Goal: Contribute content: Contribute content

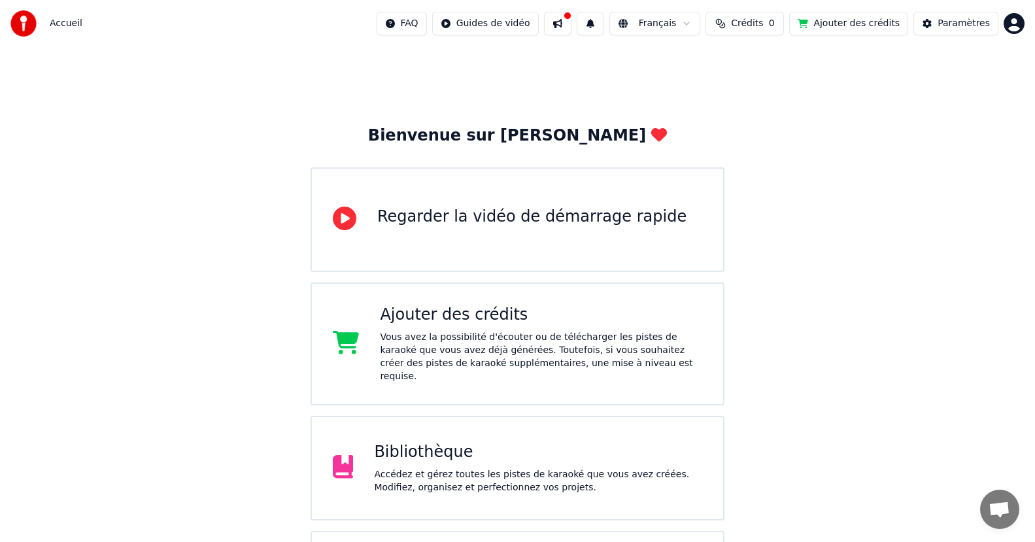
click at [465, 442] on div "Bibliothèque" at bounding box center [538, 452] width 328 height 21
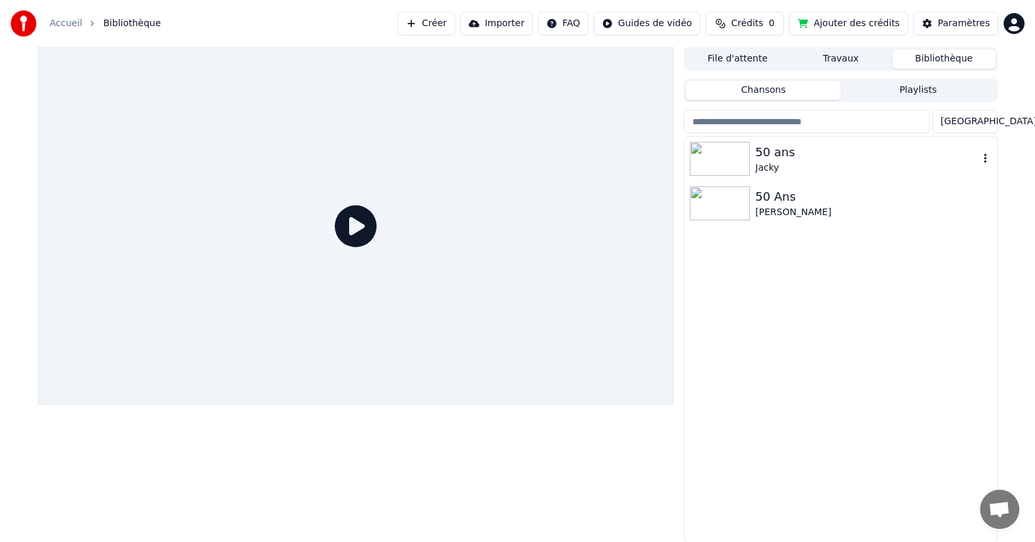
click at [749, 159] on img at bounding box center [720, 159] width 60 height 34
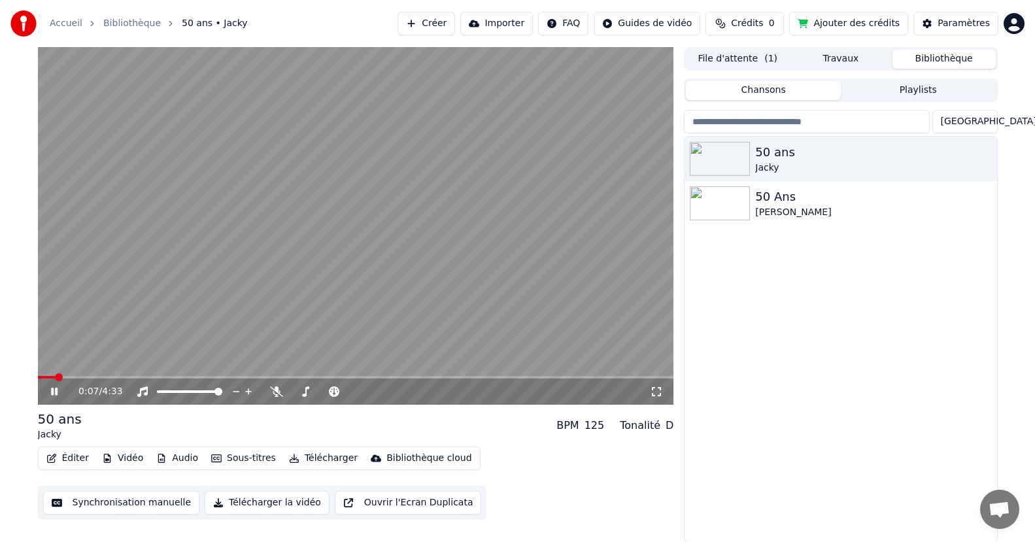
click at [48, 388] on icon at bounding box center [63, 391] width 31 height 10
click at [184, 376] on span at bounding box center [356, 377] width 636 height 3
click at [114, 375] on video at bounding box center [356, 226] width 636 height 358
click at [53, 391] on icon at bounding box center [54, 392] width 7 height 8
click at [137, 380] on body "Accueil Bibliothèque 50 ans • Jacky Créer Importer FAQ Guides de vidéo Crédits …" at bounding box center [517, 271] width 1035 height 542
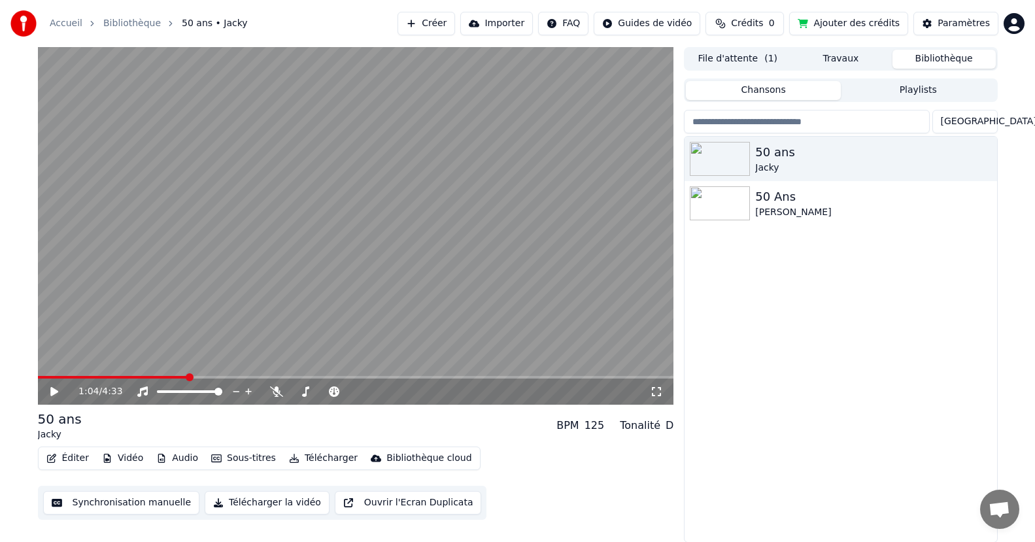
click at [126, 374] on video at bounding box center [356, 226] width 636 height 358
click at [122, 373] on video at bounding box center [356, 226] width 636 height 358
click at [118, 377] on span at bounding box center [114, 377] width 152 height 3
click at [80, 376] on span at bounding box center [77, 377] width 79 height 3
click at [772, 156] on div "50 ans" at bounding box center [866, 152] width 223 height 18
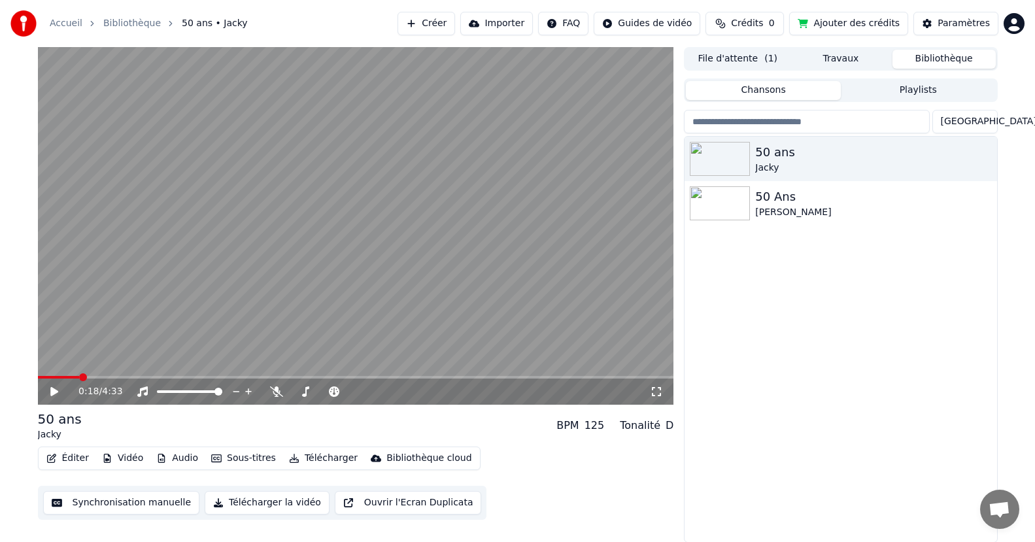
click at [161, 502] on button "Synchronisation manuelle" at bounding box center [121, 503] width 157 height 24
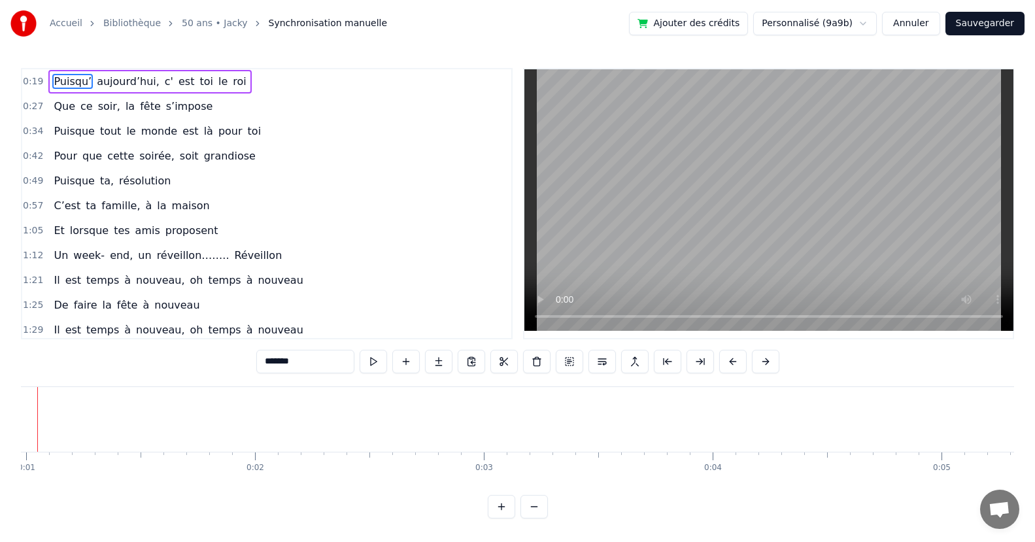
scroll to position [0, 174]
click at [926, 29] on button "Annuler" at bounding box center [911, 24] width 58 height 24
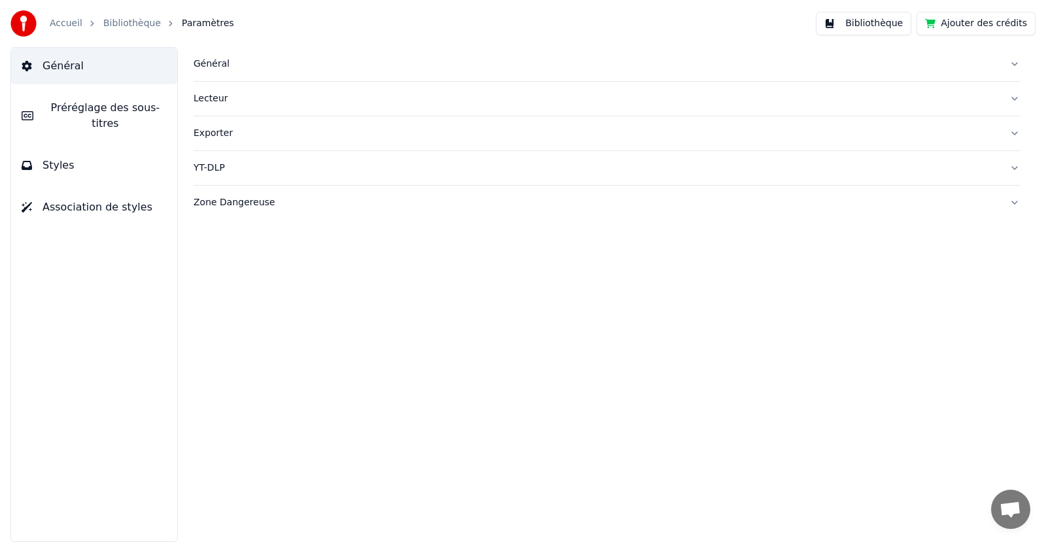
click at [110, 65] on button "Général" at bounding box center [94, 66] width 166 height 37
click at [123, 22] on link "Bibliothèque" at bounding box center [132, 23] width 58 height 13
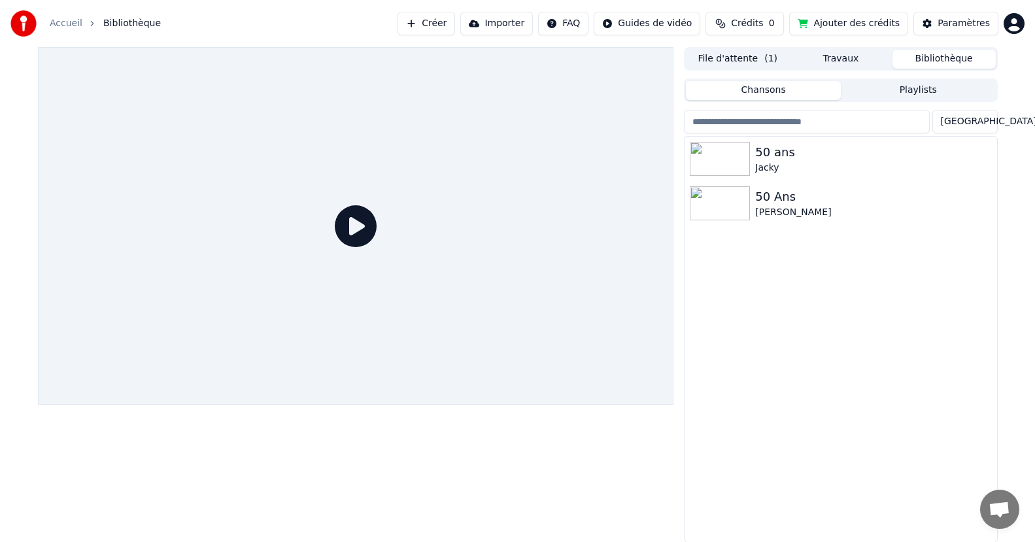
click at [601, 353] on div at bounding box center [356, 226] width 636 height 358
click at [745, 158] on img at bounding box center [720, 159] width 60 height 34
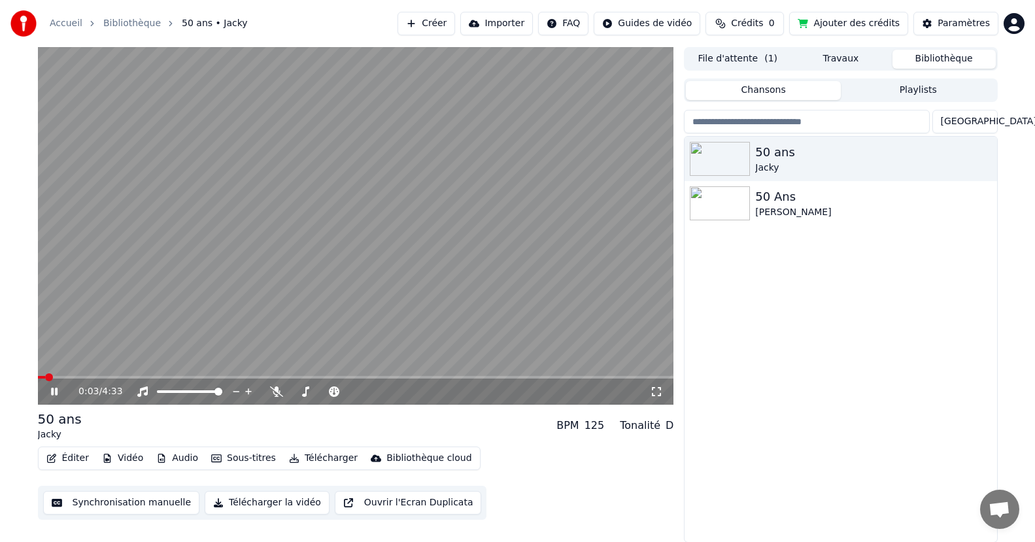
click at [59, 390] on icon at bounding box center [63, 391] width 31 height 10
click at [321, 452] on button "Télécharger" at bounding box center [323, 458] width 79 height 18
click at [38, 381] on span at bounding box center [42, 377] width 8 height 8
click at [131, 455] on button "Vidéo" at bounding box center [123, 458] width 52 height 18
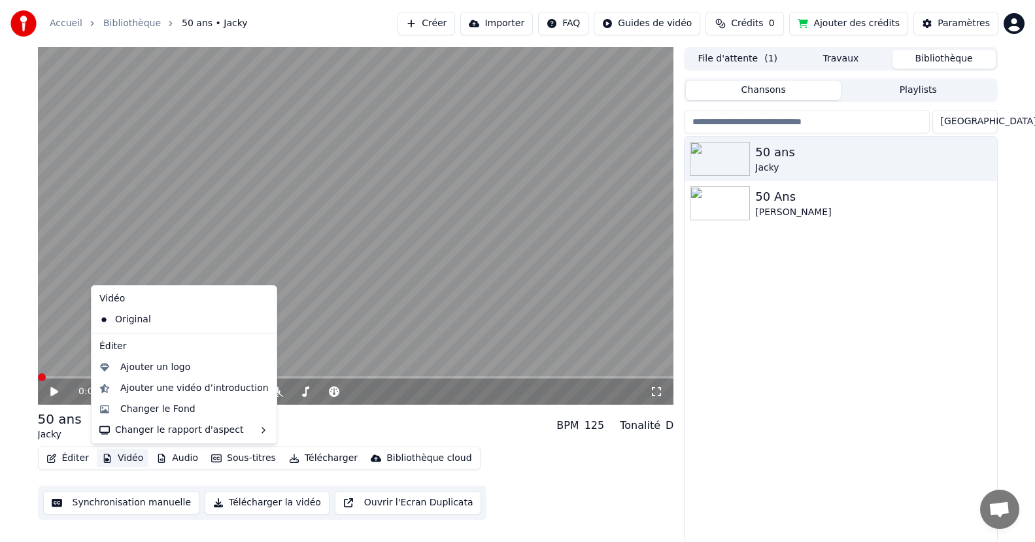
click at [513, 21] on button "Importer" at bounding box center [496, 24] width 73 height 24
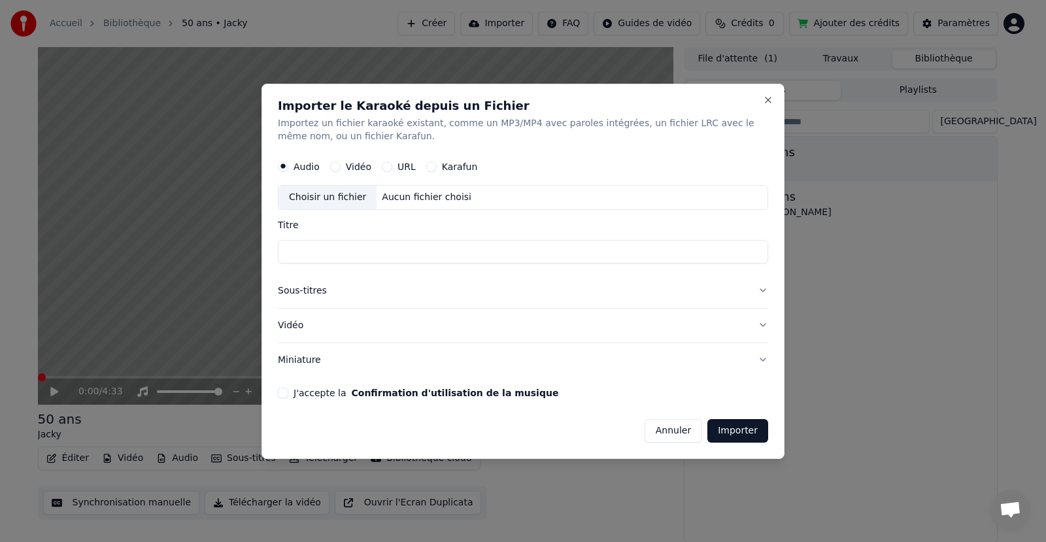
click at [354, 169] on label "Vidéo" at bounding box center [358, 166] width 25 height 9
click at [341, 169] on button "Vidéo" at bounding box center [335, 166] width 10 height 10
click at [343, 195] on div "Choisir un fichier" at bounding box center [327, 198] width 98 height 24
drag, startPoint x: 467, startPoint y: 250, endPoint x: 356, endPoint y: 258, distance: 111.4
click at [356, 258] on input "**********" at bounding box center [523, 252] width 490 height 24
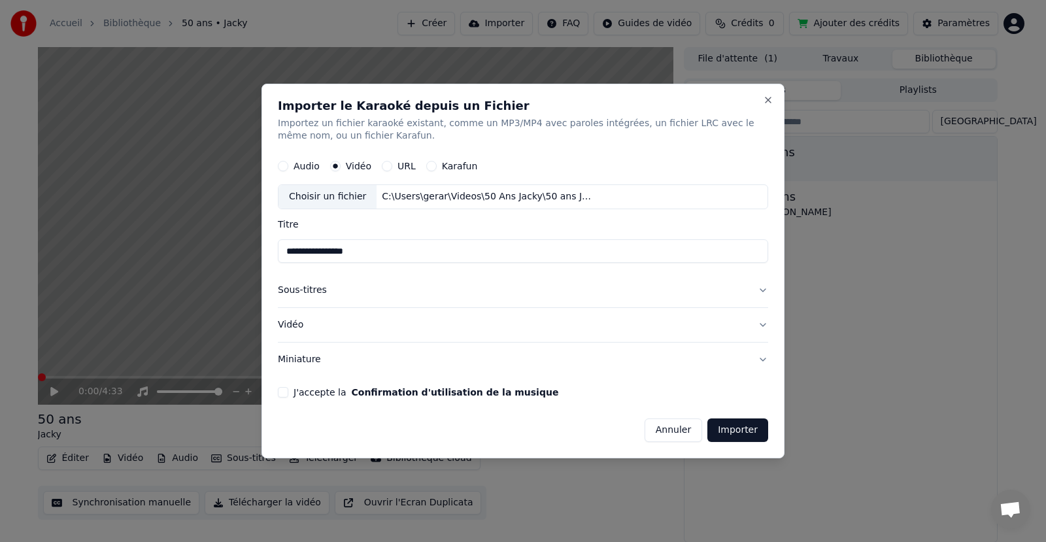
type input "**********"
click at [290, 392] on div "J'accepte la Confirmation d'utilisation de la musique" at bounding box center [523, 392] width 490 height 10
click at [286, 390] on button "J'accepte la Confirmation d'utilisation de la musique" at bounding box center [283, 392] width 10 height 10
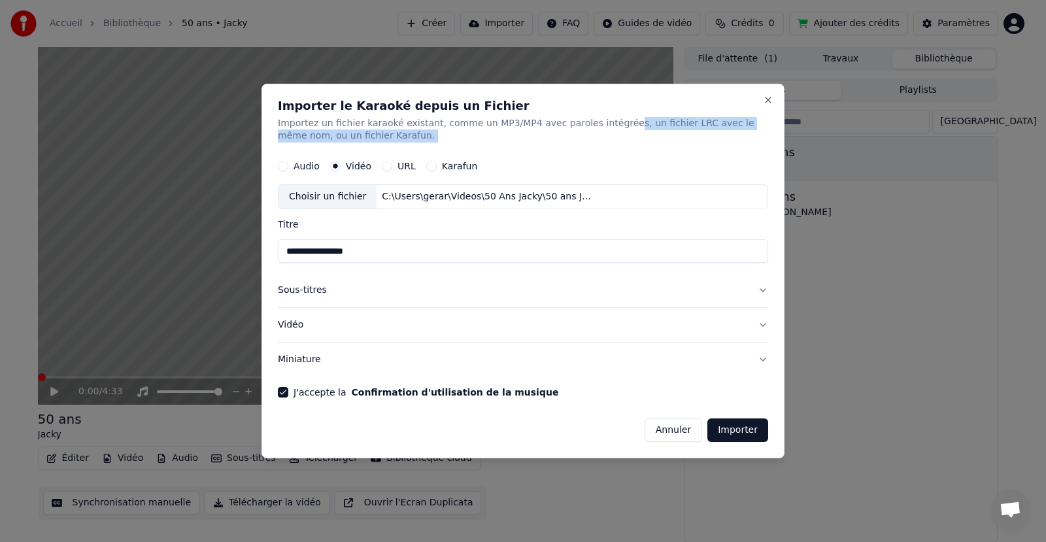
drag, startPoint x: 599, startPoint y: 114, endPoint x: 654, endPoint y: 159, distance: 70.1
click at [654, 159] on div "**********" at bounding box center [522, 271] width 523 height 375
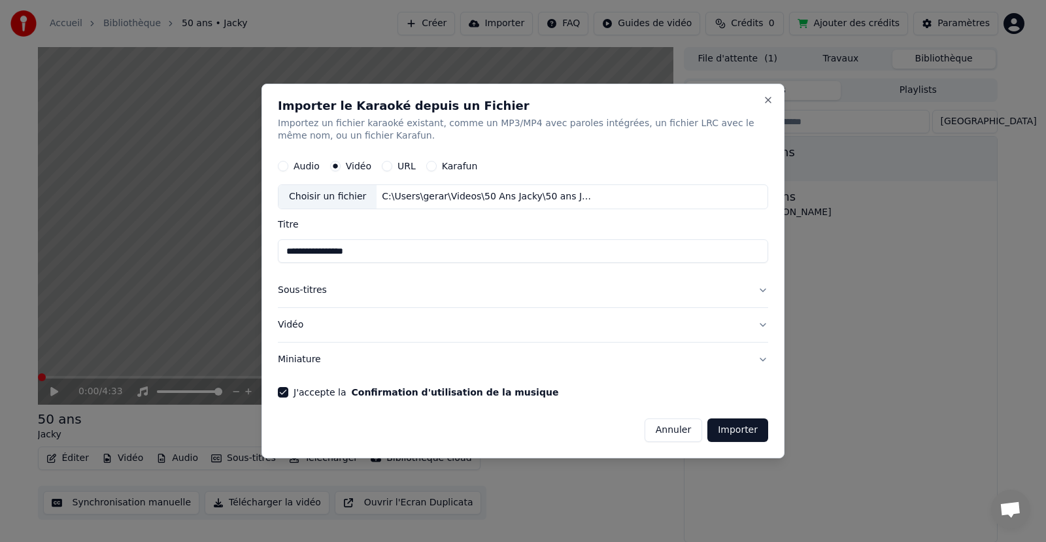
click at [613, 111] on h2 "Importer le Karaoké depuis un Fichier" at bounding box center [523, 106] width 490 height 12
click at [317, 295] on button "Sous-titres" at bounding box center [523, 291] width 490 height 34
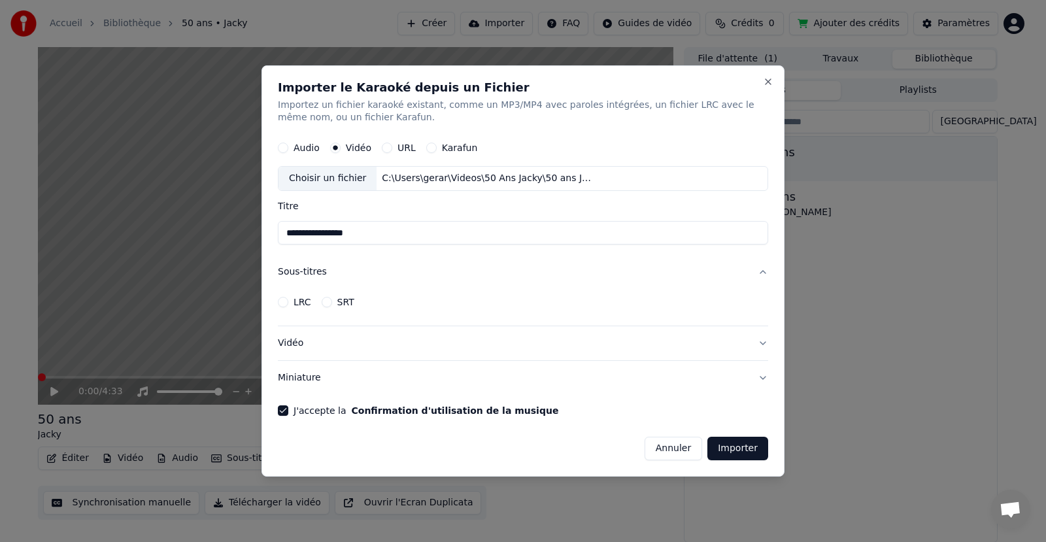
click at [297, 275] on button "Sous-titres" at bounding box center [523, 273] width 490 height 34
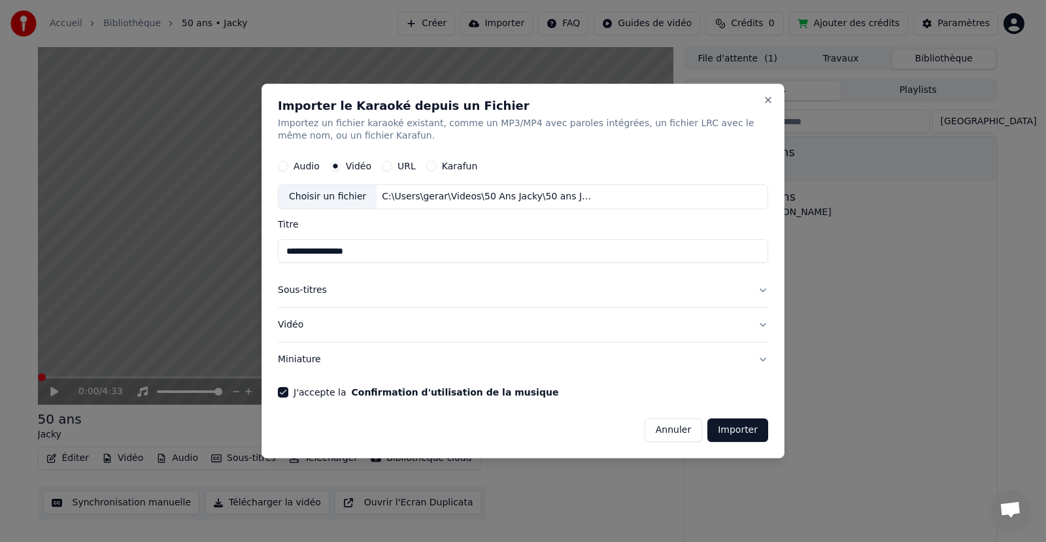
click at [284, 322] on button "Vidéo" at bounding box center [523, 325] width 490 height 34
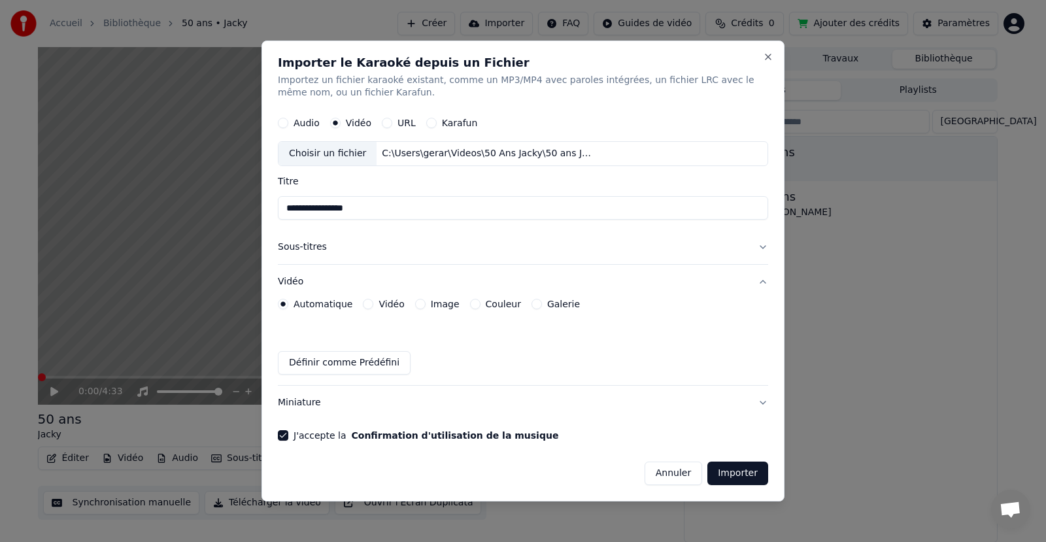
click at [774, 57] on div "**********" at bounding box center [522, 272] width 523 height 462
click at [764, 56] on button "Close" at bounding box center [768, 57] width 10 height 10
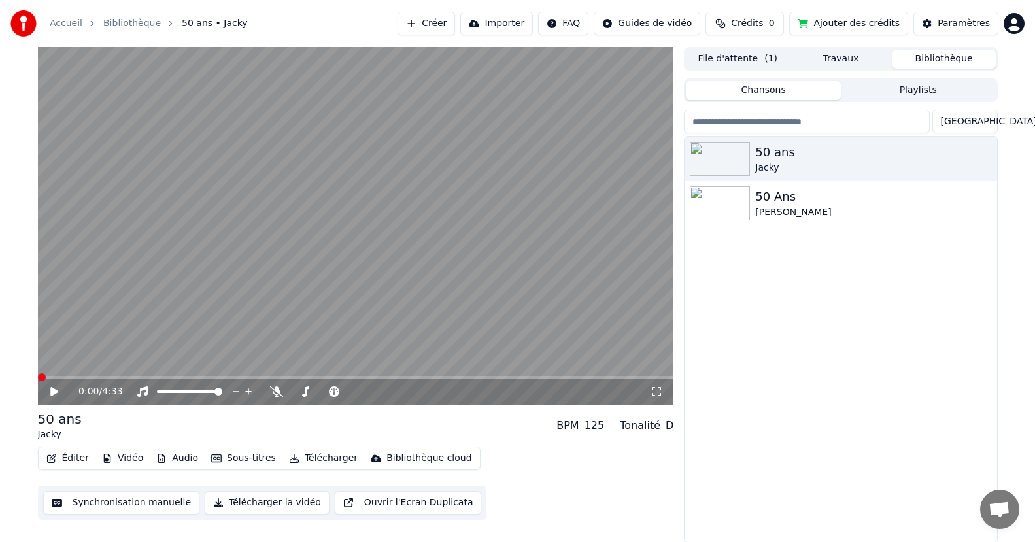
click at [219, 456] on button "Sous-titres" at bounding box center [243, 458] width 75 height 18
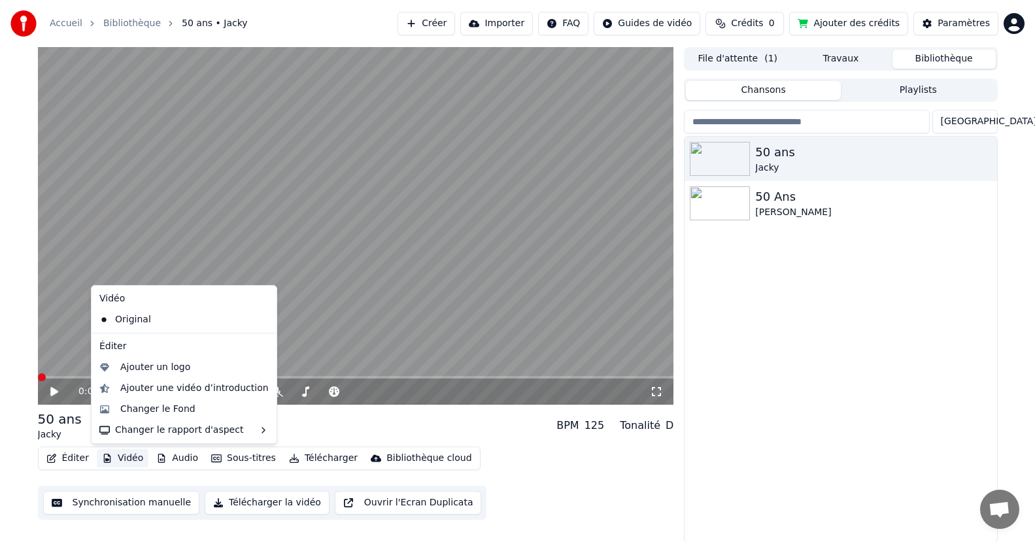
click at [131, 460] on button "Vidéo" at bounding box center [123, 458] width 52 height 18
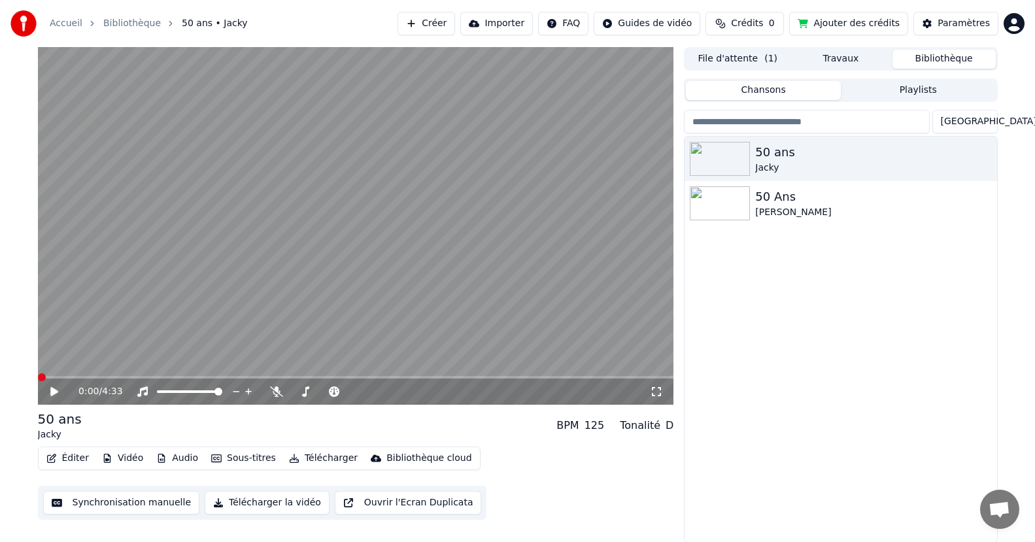
click at [641, 373] on video at bounding box center [356, 226] width 636 height 358
click at [635, 375] on video at bounding box center [356, 226] width 636 height 358
click at [594, 376] on span at bounding box center [356, 377] width 636 height 3
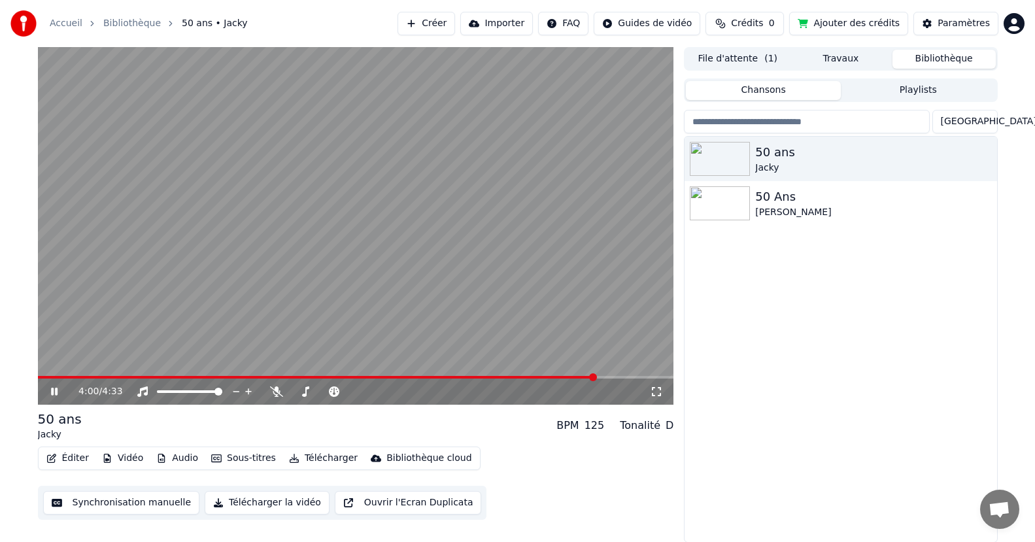
click at [639, 380] on div "4:00 / 4:33" at bounding box center [356, 391] width 636 height 26
click at [642, 375] on video at bounding box center [356, 226] width 636 height 358
click at [639, 379] on div "4:01 / 4:33" at bounding box center [356, 391] width 636 height 26
click at [639, 376] on span at bounding box center [356, 377] width 636 height 3
click at [61, 386] on div "4:19 / 4:33" at bounding box center [356, 391] width 626 height 13
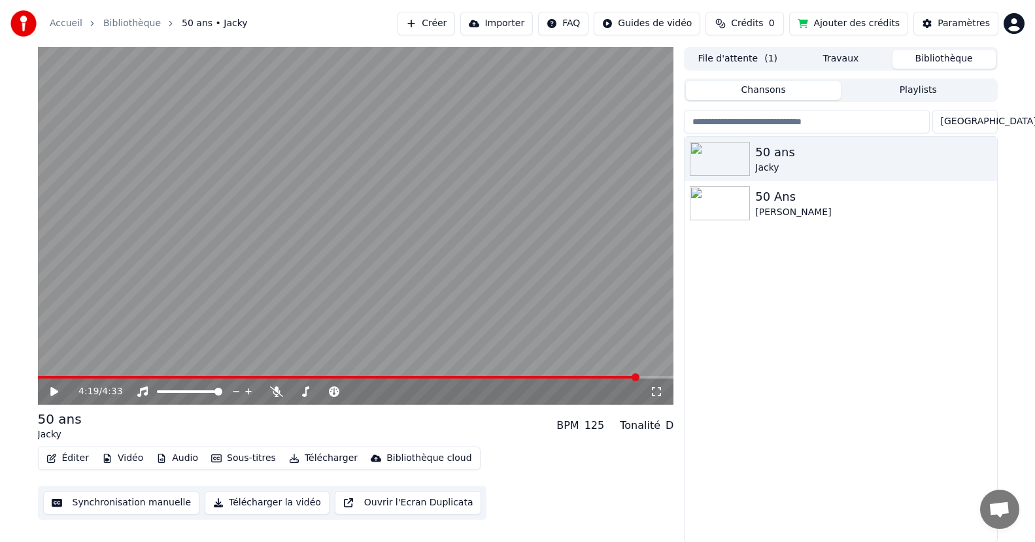
click at [52, 390] on icon at bounding box center [54, 391] width 8 height 9
click at [52, 389] on icon at bounding box center [54, 392] width 7 height 8
click at [131, 452] on button "Vidéo" at bounding box center [123, 458] width 52 height 18
click at [597, 463] on div "Éditer Vidéo Audio Sous-titres Télécharger Bibliothèque cloud Synchronisation m…" at bounding box center [356, 482] width 636 height 73
click at [315, 456] on button "Télécharger" at bounding box center [323, 458] width 79 height 18
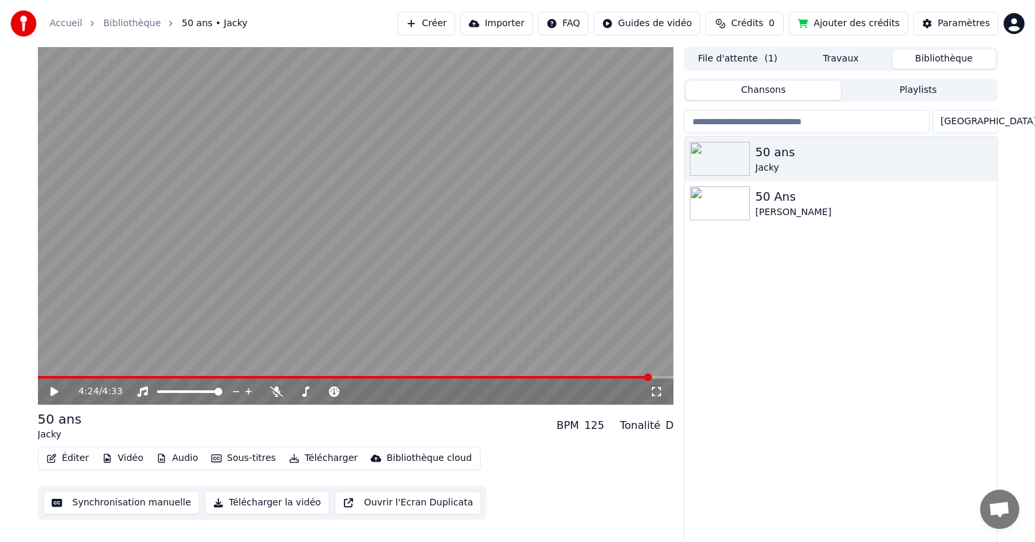
drag, startPoint x: 649, startPoint y: 457, endPoint x: 420, endPoint y: 518, distance: 237.5
click at [629, 469] on div "Éditer Vidéo Audio Sous-titres Télécharger Bibliothèque cloud Synchronisation m…" at bounding box center [356, 482] width 636 height 73
click at [276, 508] on button "Télécharger la vidéo" at bounding box center [267, 503] width 125 height 24
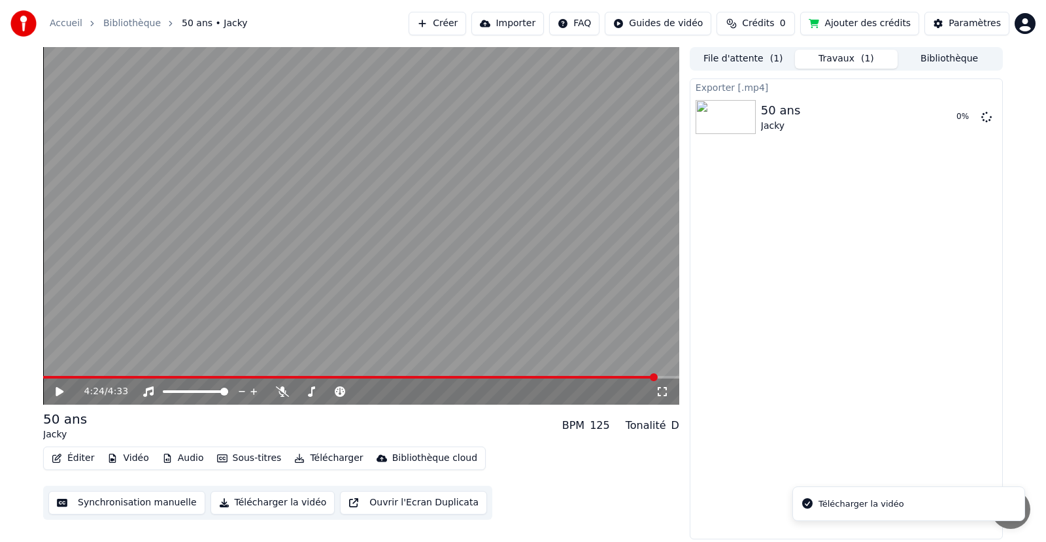
click at [272, 501] on button "Télécharger la vidéo" at bounding box center [272, 503] width 125 height 24
click at [984, 171] on span at bounding box center [986, 168] width 7 height 7
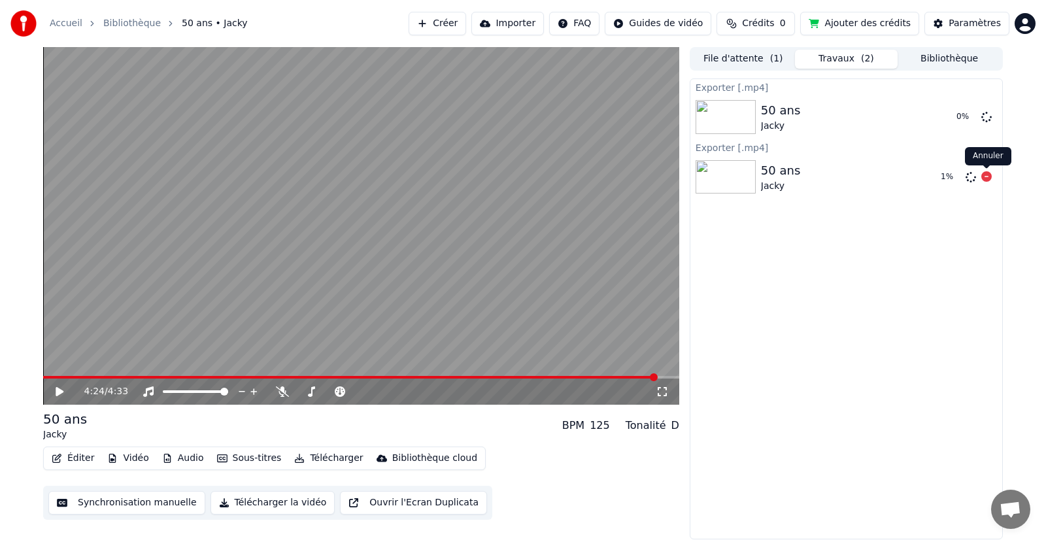
click at [985, 158] on div "Annuler Annuler" at bounding box center [988, 156] width 46 height 18
click at [986, 177] on icon at bounding box center [986, 176] width 10 height 10
click at [984, 117] on icon at bounding box center [986, 116] width 10 height 10
click at [762, 357] on div "Exporter [.mp4] 50 ans Jacky Exporter [.mp4] 50 ans Jacky" at bounding box center [846, 308] width 313 height 461
click at [127, 455] on button "Vidéo" at bounding box center [128, 458] width 52 height 18
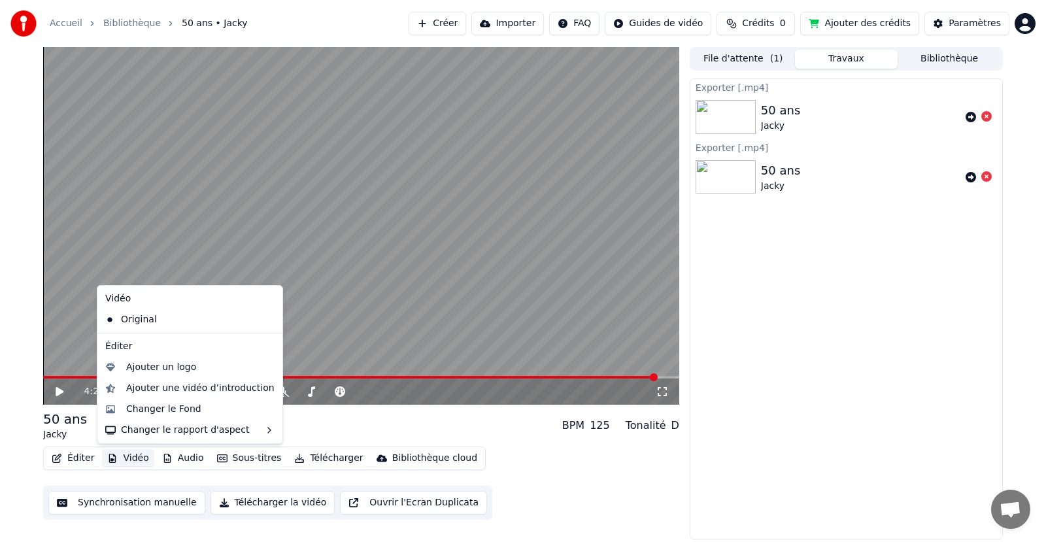
click at [127, 455] on button "Vidéo" at bounding box center [128, 458] width 52 height 18
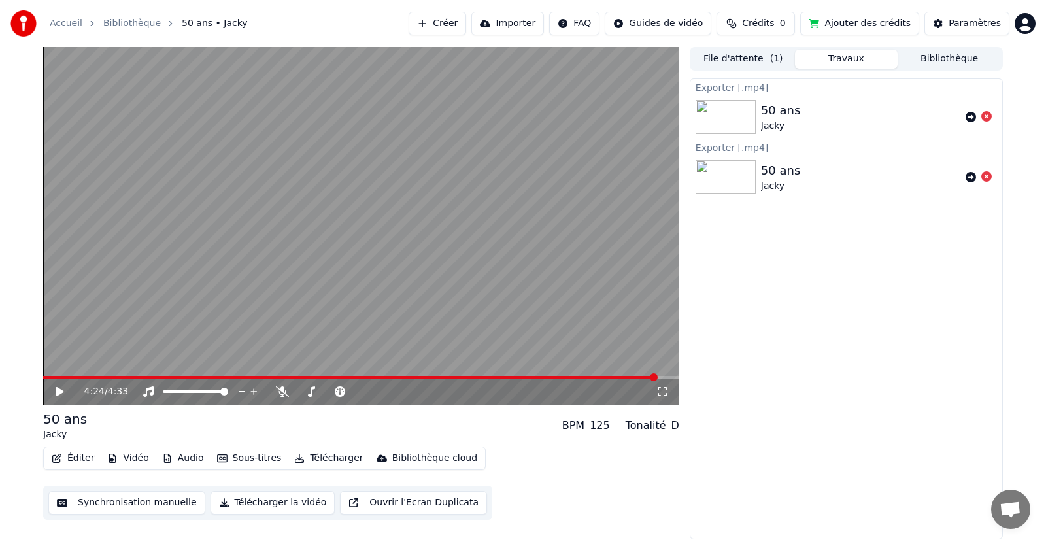
click at [124, 26] on link "Bibliothèque" at bounding box center [132, 23] width 58 height 13
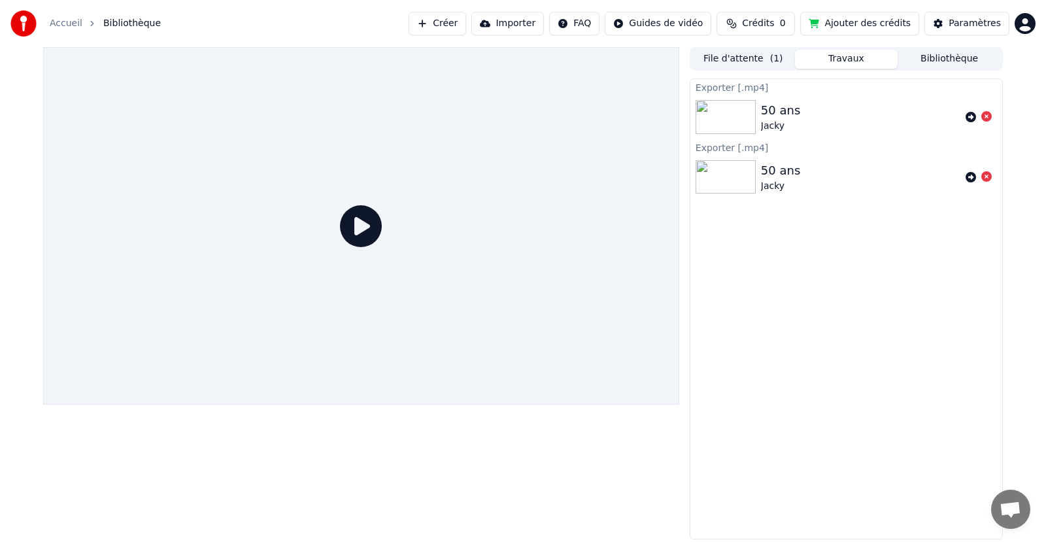
click at [535, 22] on button "Importer" at bounding box center [507, 24] width 73 height 24
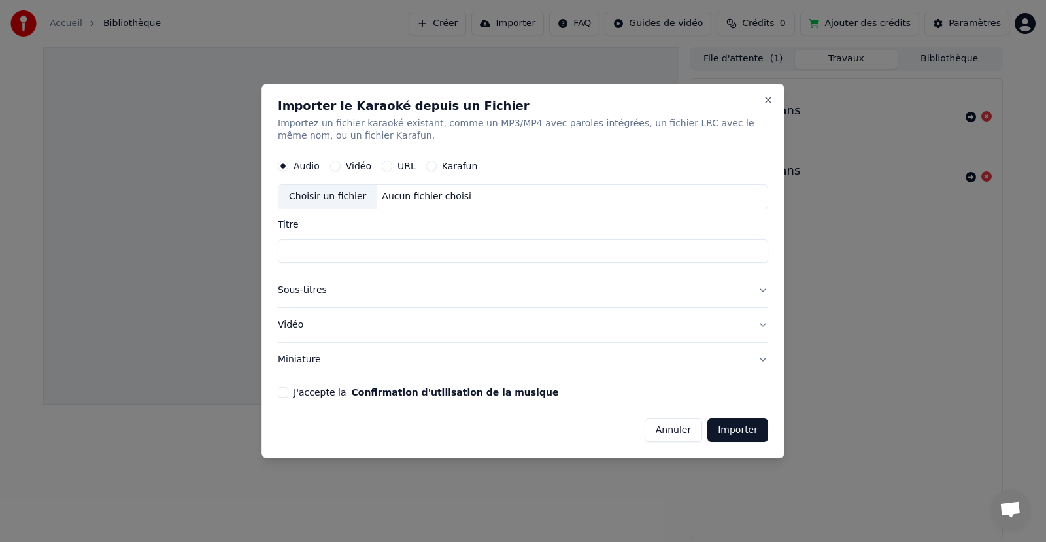
drag, startPoint x: 335, startPoint y: 166, endPoint x: 334, endPoint y: 158, distance: 8.0
click at [335, 161] on button "Vidéo" at bounding box center [335, 166] width 10 height 10
click at [334, 158] on div "Audio Vidéo URL Karafun" at bounding box center [523, 167] width 490 height 26
click at [337, 195] on div "Choisir un fichier" at bounding box center [327, 198] width 98 height 24
type input "**********"
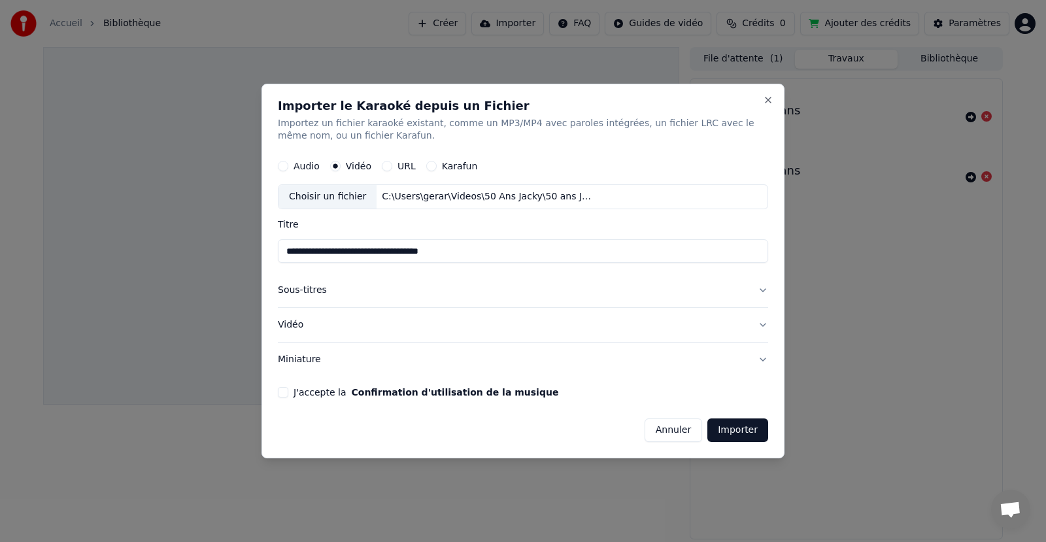
click at [719, 427] on button "Importer" at bounding box center [737, 430] width 61 height 24
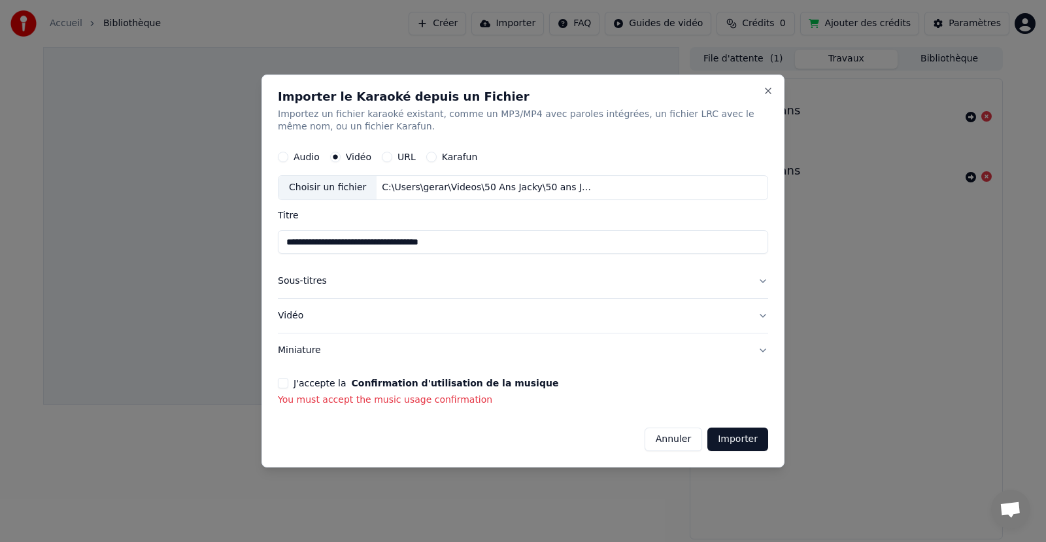
click at [287, 384] on button "J'accepte la Confirmation d'utilisation de la musique" at bounding box center [283, 383] width 10 height 10
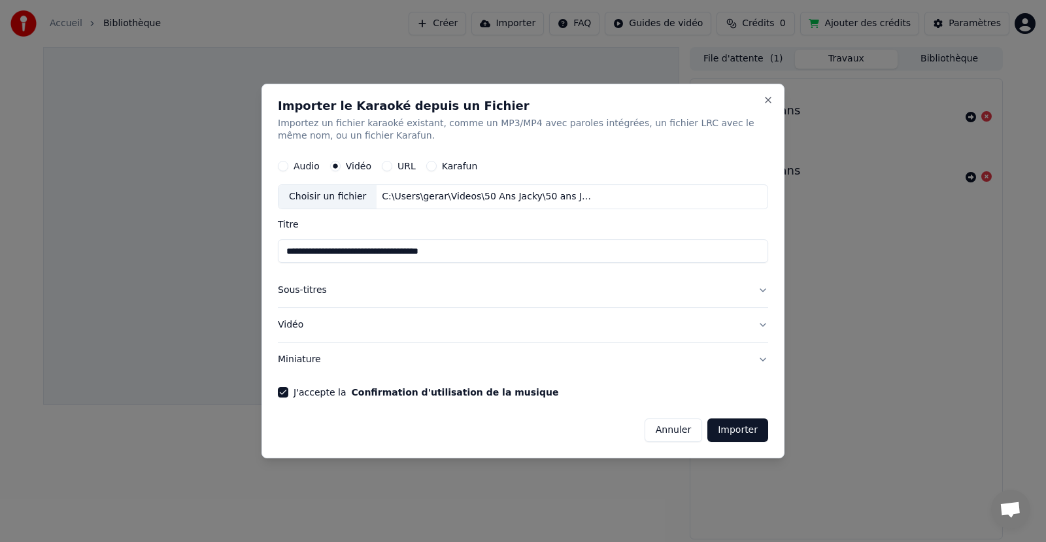
click at [746, 421] on button "Importer" at bounding box center [737, 430] width 61 height 24
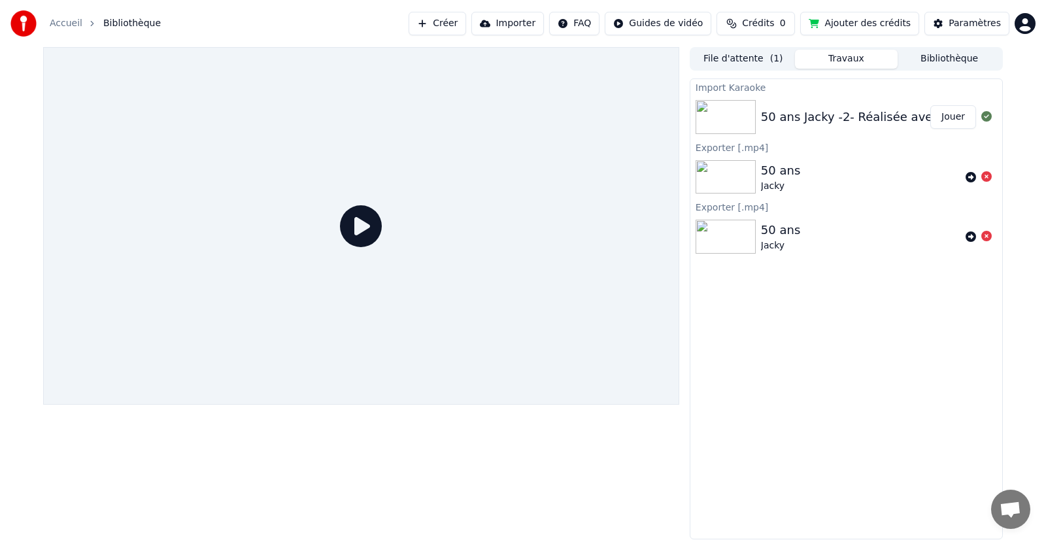
click at [944, 126] on button "Jouer" at bounding box center [953, 117] width 46 height 24
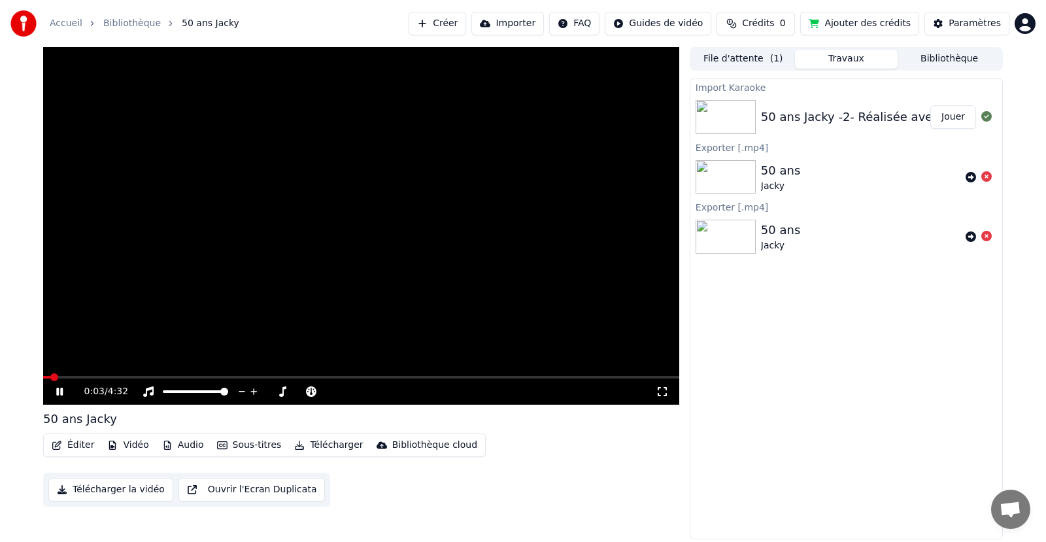
click at [82, 377] on span at bounding box center [361, 377] width 636 height 3
click at [640, 377] on span at bounding box center [361, 377] width 636 height 3
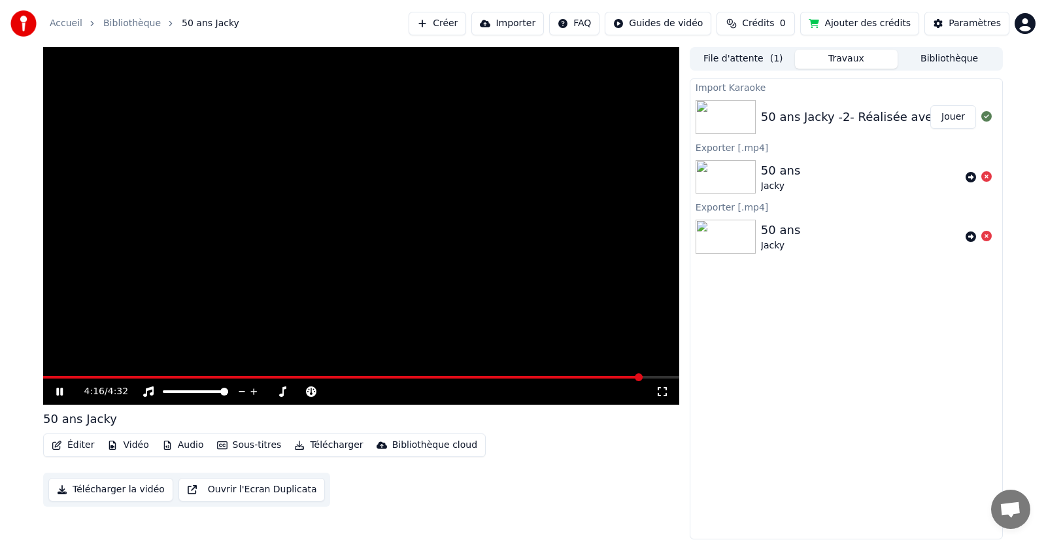
click at [656, 380] on div "4:16 / 4:32" at bounding box center [361, 391] width 636 height 26
click at [660, 378] on span at bounding box center [361, 377] width 636 height 3
click at [59, 388] on icon at bounding box center [69, 391] width 31 height 10
click at [169, 446] on button "Audio" at bounding box center [183, 445] width 52 height 18
click at [172, 446] on button "Audio" at bounding box center [183, 445] width 52 height 18
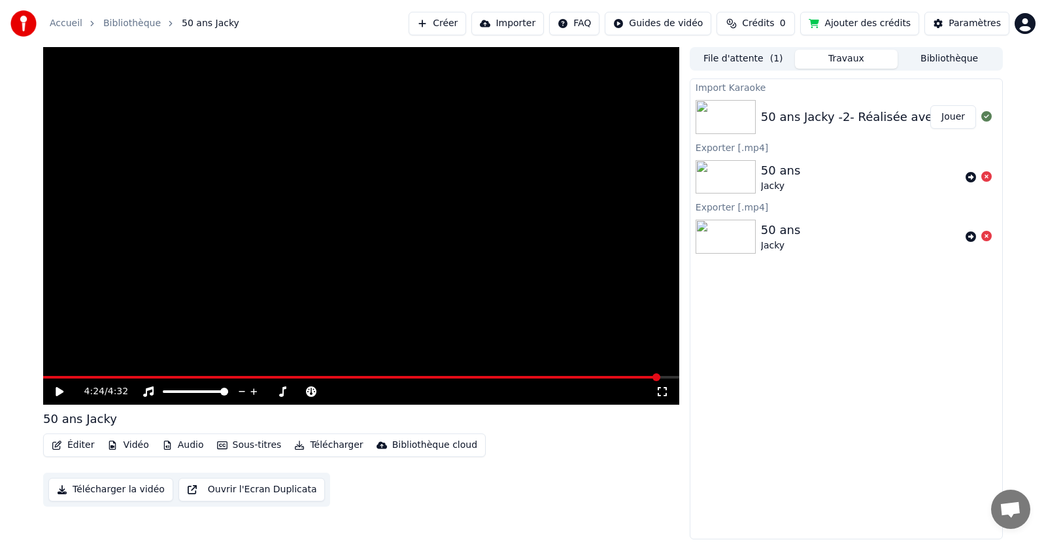
click at [191, 441] on button "Audio" at bounding box center [183, 445] width 52 height 18
click at [187, 443] on button "Audio" at bounding box center [183, 445] width 52 height 18
click at [71, 441] on button "Éditer" at bounding box center [72, 445] width 53 height 18
click at [645, 479] on div "Éditer Vidéo Audio Sous-titres Télécharger Bibliothèque cloud Télécharger la vi…" at bounding box center [361, 469] width 636 height 73
click at [792, 27] on button "Crédits 0" at bounding box center [755, 24] width 78 height 24
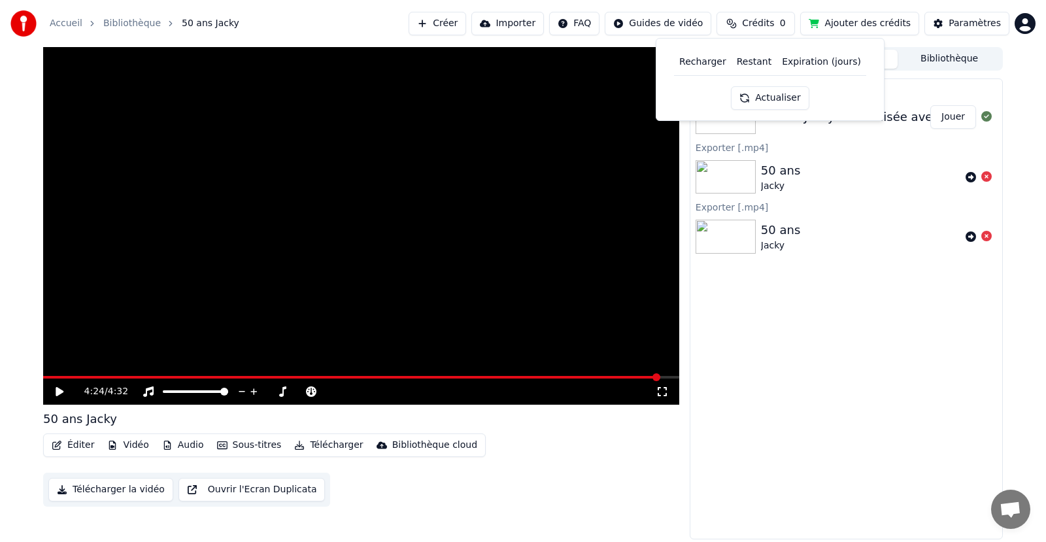
click at [792, 27] on button "Crédits 0" at bounding box center [755, 24] width 78 height 24
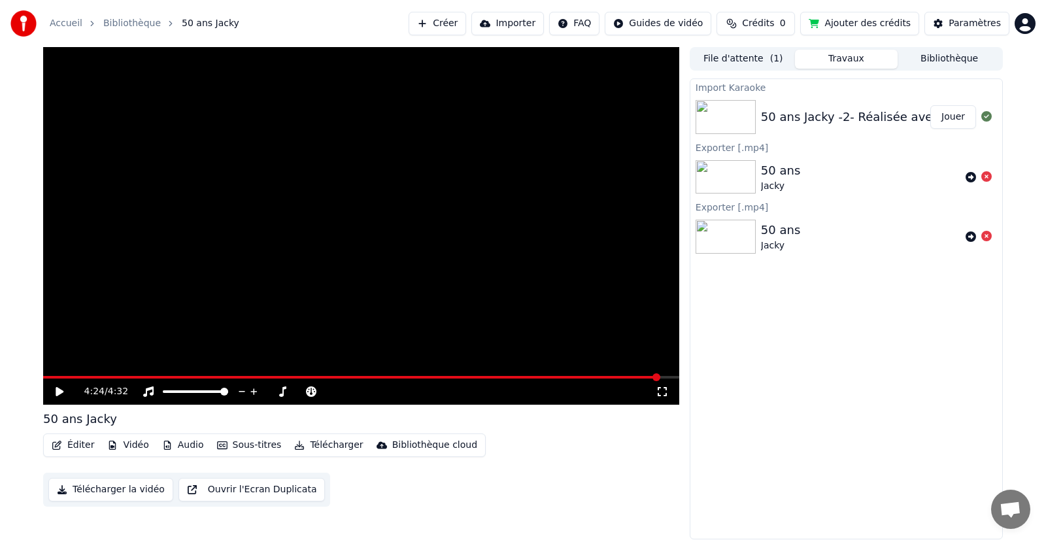
click at [80, 443] on button "Éditer" at bounding box center [72, 445] width 53 height 18
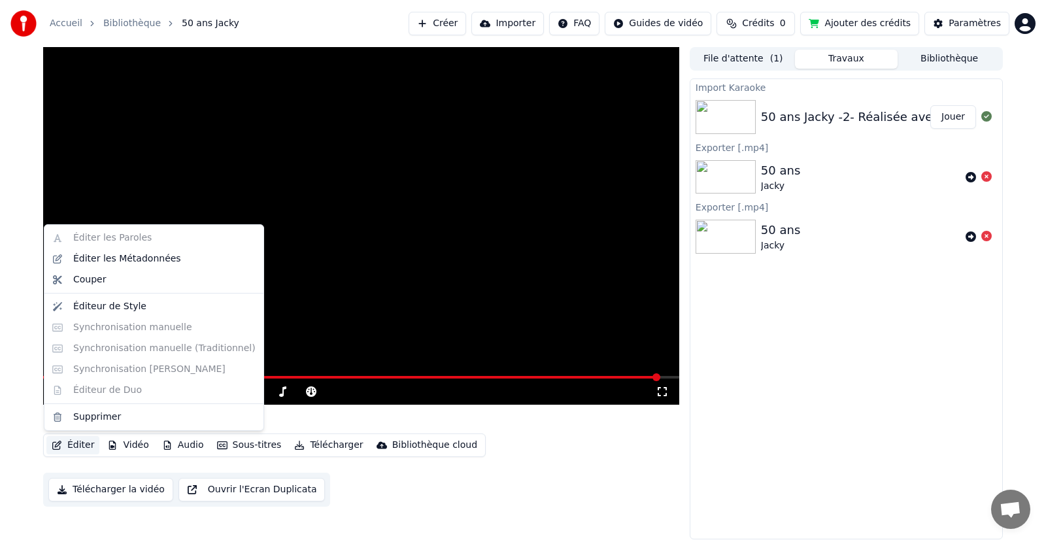
click at [80, 443] on button "Éditer" at bounding box center [72, 445] width 53 height 18
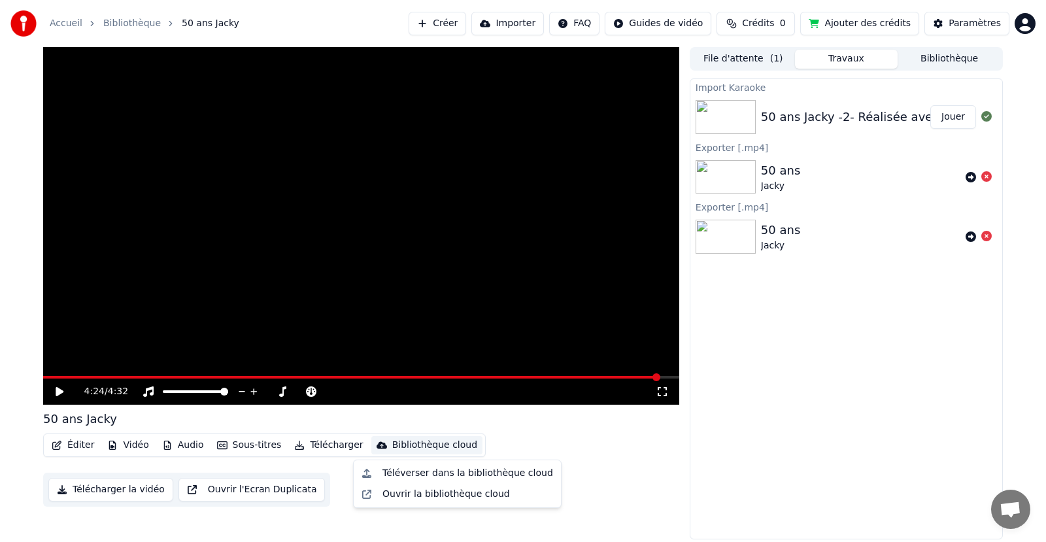
click at [418, 440] on div "Bibliothèque cloud" at bounding box center [434, 445] width 85 height 13
click at [402, 492] on div "Ouvrir la bibliothèque cloud" at bounding box center [445, 494] width 127 height 13
click at [753, 65] on button "File d'attente ( 1 )" at bounding box center [743, 59] width 103 height 19
click at [852, 67] on button "Travaux" at bounding box center [846, 59] width 103 height 19
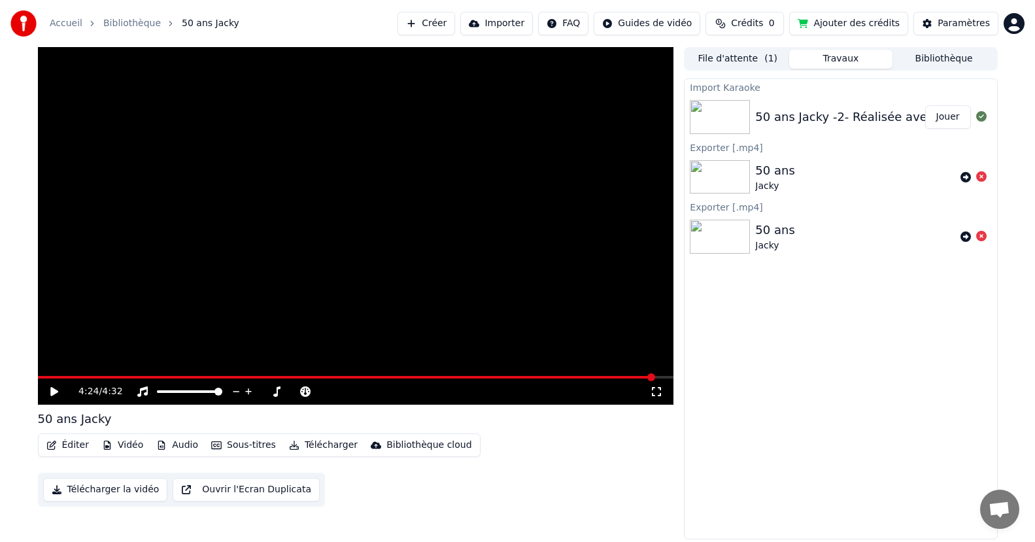
click at [929, 58] on button "Bibliothèque" at bounding box center [943, 59] width 103 height 19
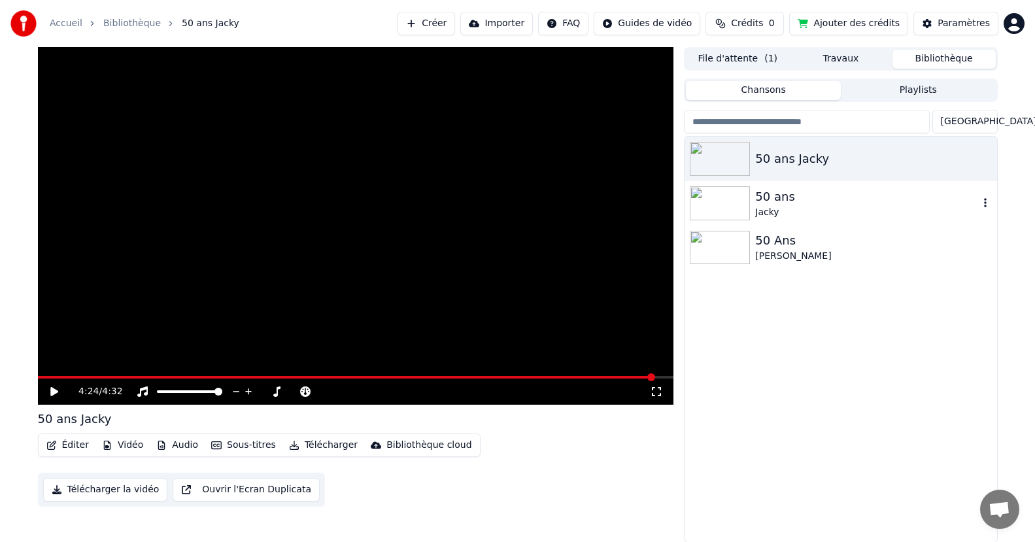
click at [762, 215] on div "Jacky" at bounding box center [866, 212] width 223 height 13
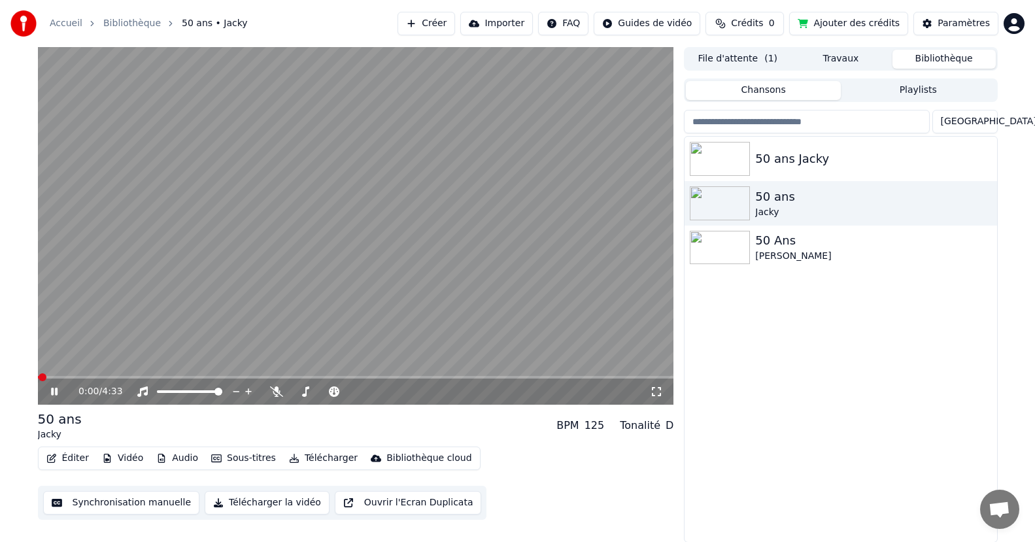
click at [158, 500] on button "Synchronisation manuelle" at bounding box center [121, 503] width 157 height 24
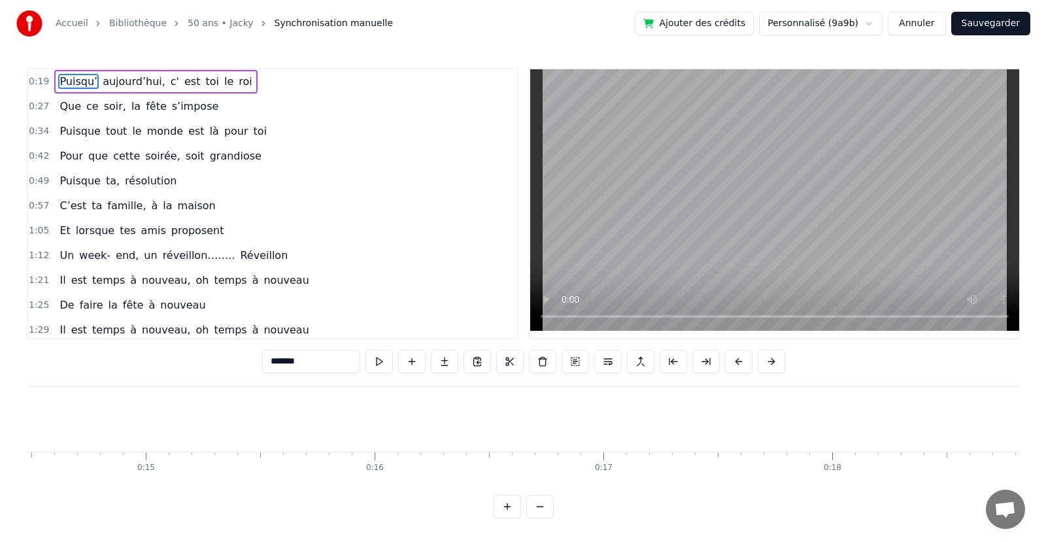
scroll to position [0, 4312]
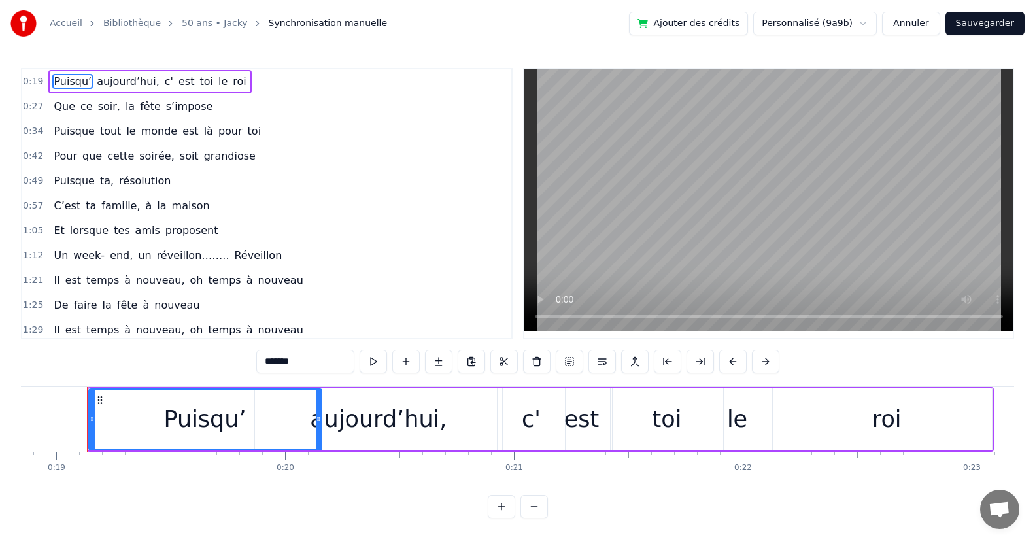
click at [922, 18] on button "Annuler" at bounding box center [911, 24] width 58 height 24
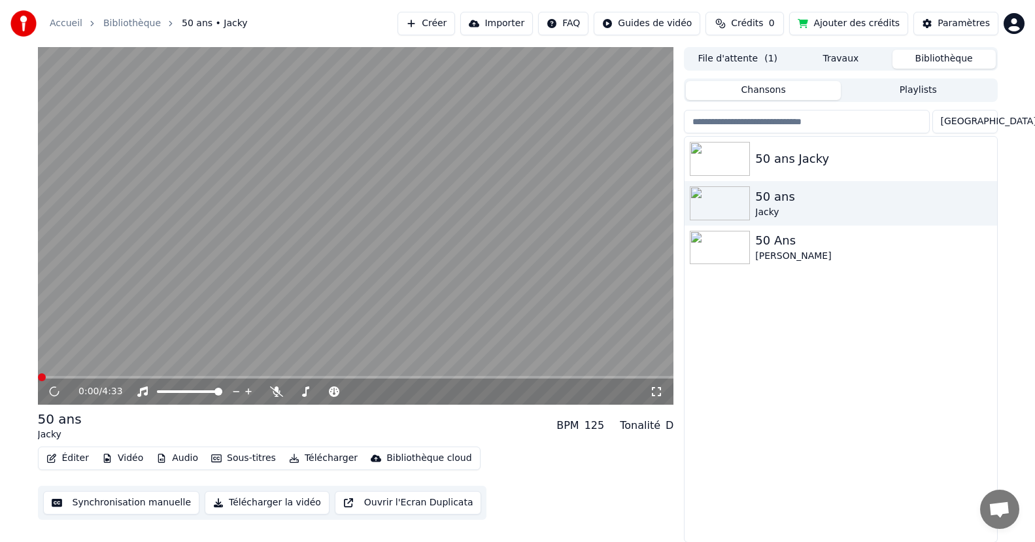
click at [865, 27] on button "Ajouter des crédits" at bounding box center [848, 24] width 119 height 24
click at [1017, 30] on html "Accueil Bibliothèque 50 ans • Jacky Créer Importer FAQ Guides de vidéo Crédits …" at bounding box center [517, 271] width 1035 height 542
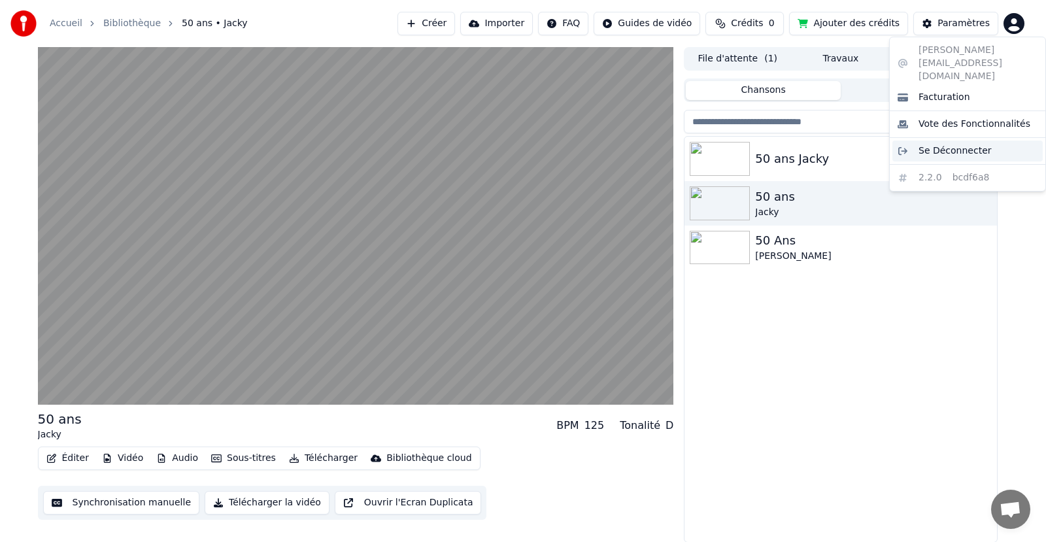
click at [962, 144] on span "Se Déconnecter" at bounding box center [954, 150] width 73 height 13
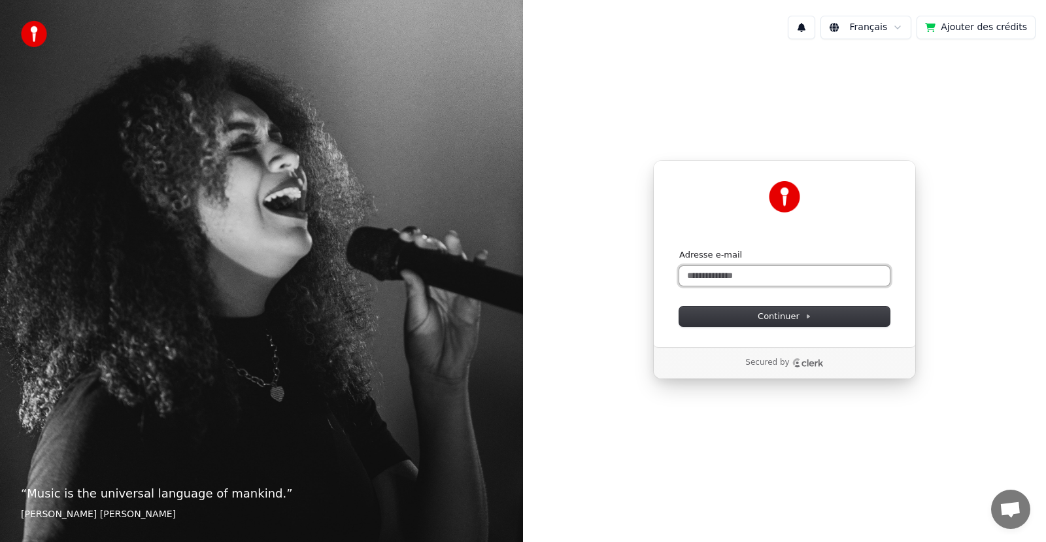
click at [759, 280] on input "Adresse e-mail" at bounding box center [784, 276] width 210 height 20
click at [739, 276] on input "Adresse e-mail" at bounding box center [784, 276] width 210 height 20
click at [679, 249] on button "submit" at bounding box center [679, 249] width 0 height 0
type input "**********"
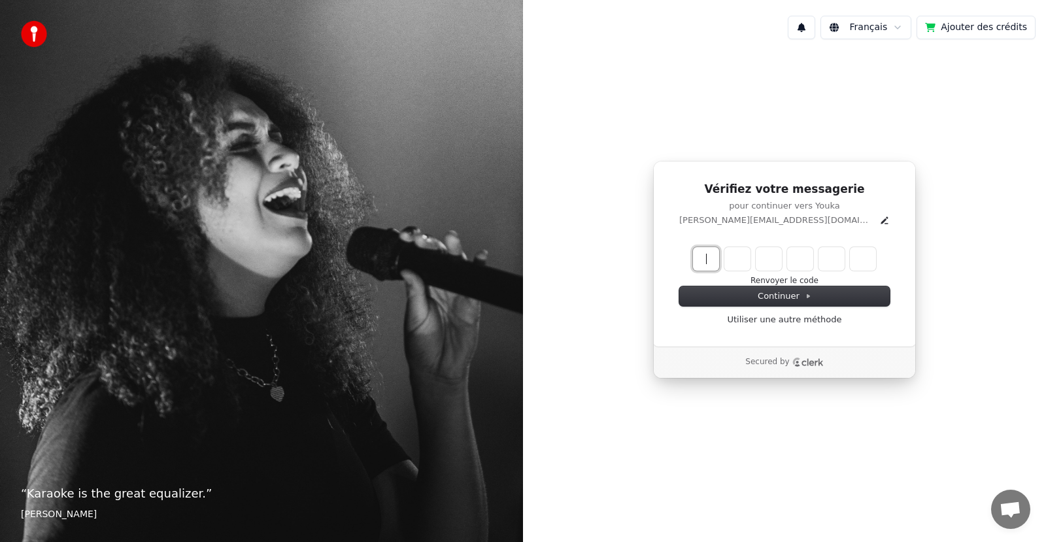
click at [719, 265] on input "Enter verification code" at bounding box center [784, 259] width 183 height 24
type input "*"
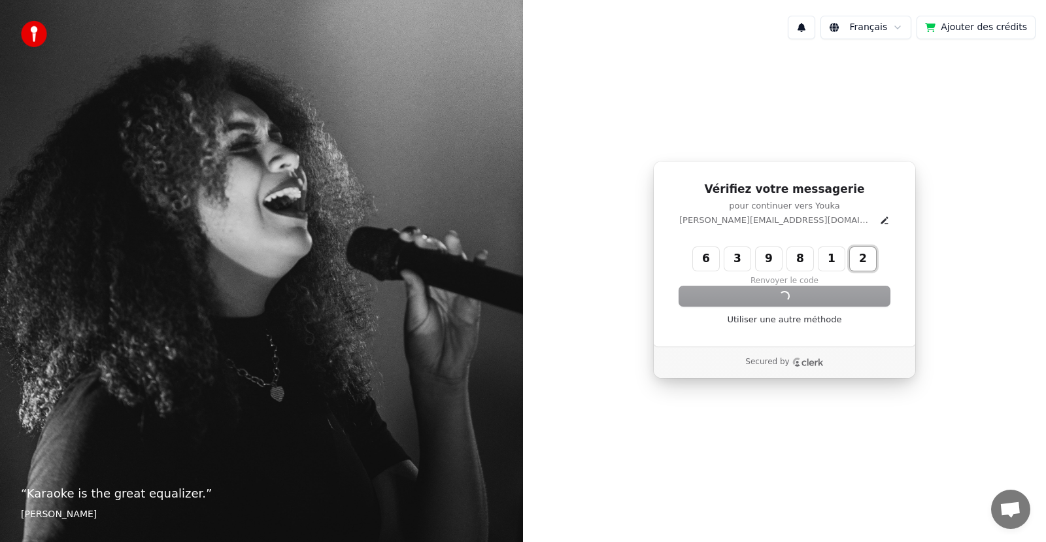
type input "******"
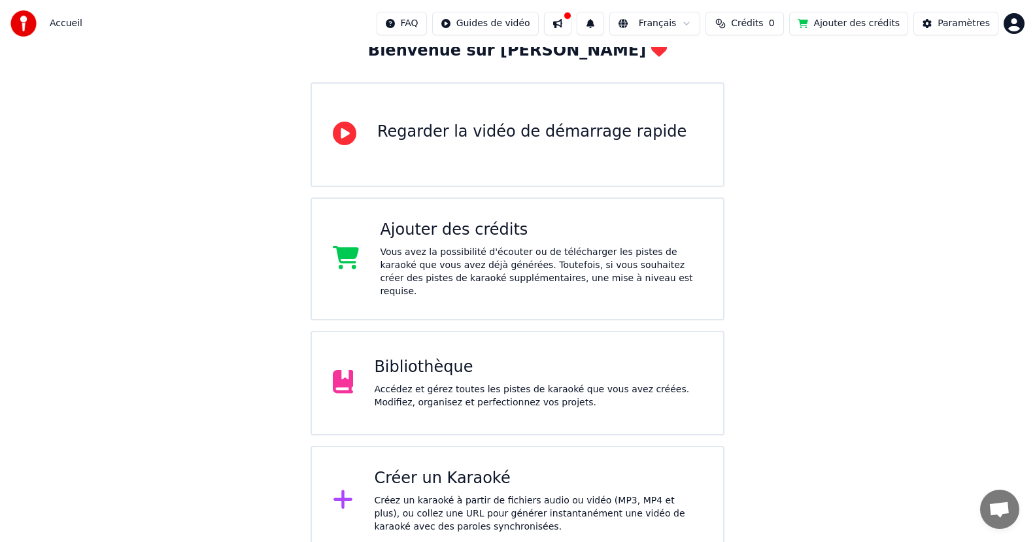
scroll to position [86, 0]
click at [428, 367] on div "Bibliothèque Accédez et gérez toutes les pistes de karaoké que vous avez créées…" at bounding box center [538, 382] width 328 height 52
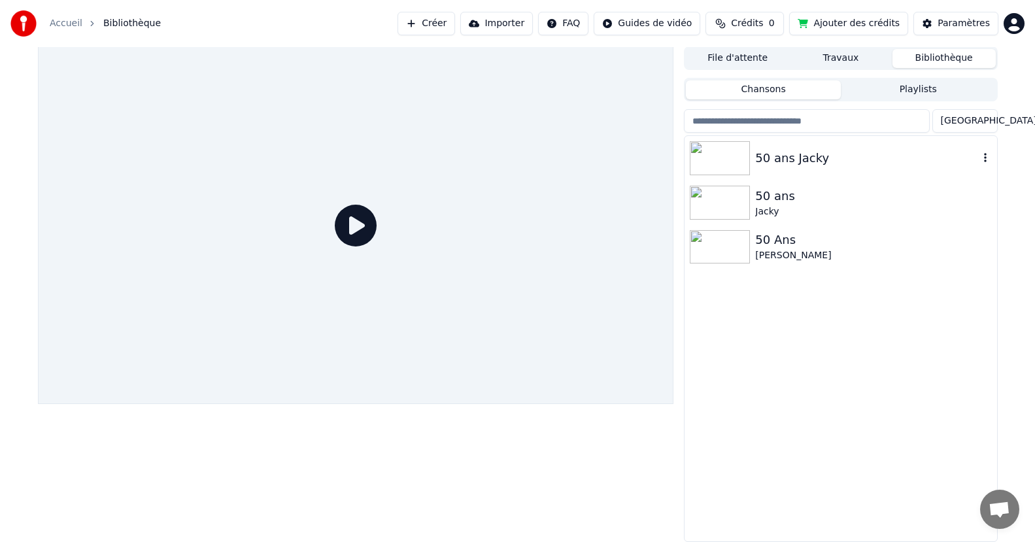
click at [974, 156] on div "50 ans Jacky" at bounding box center [866, 158] width 223 height 18
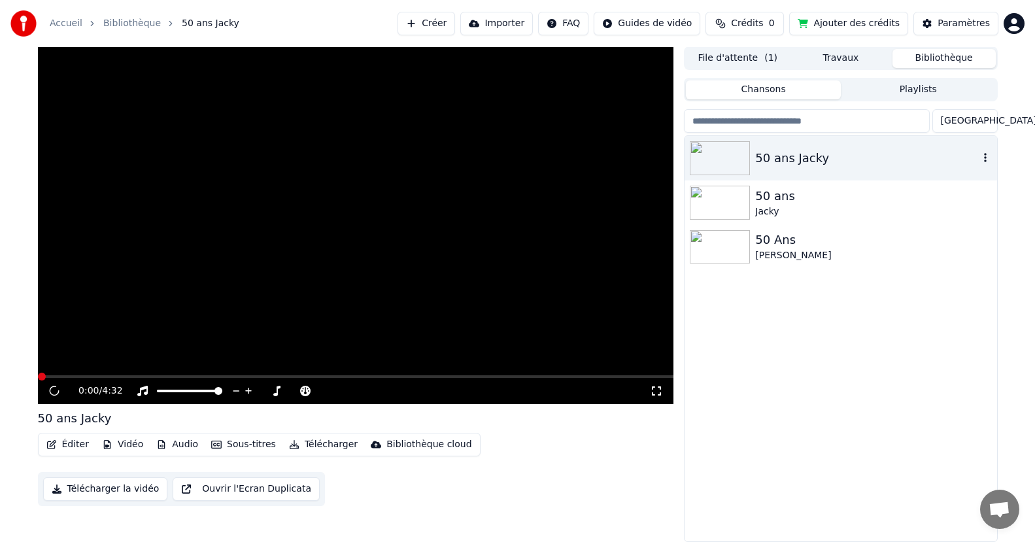
click at [989, 161] on icon "button" at bounding box center [985, 157] width 13 height 10
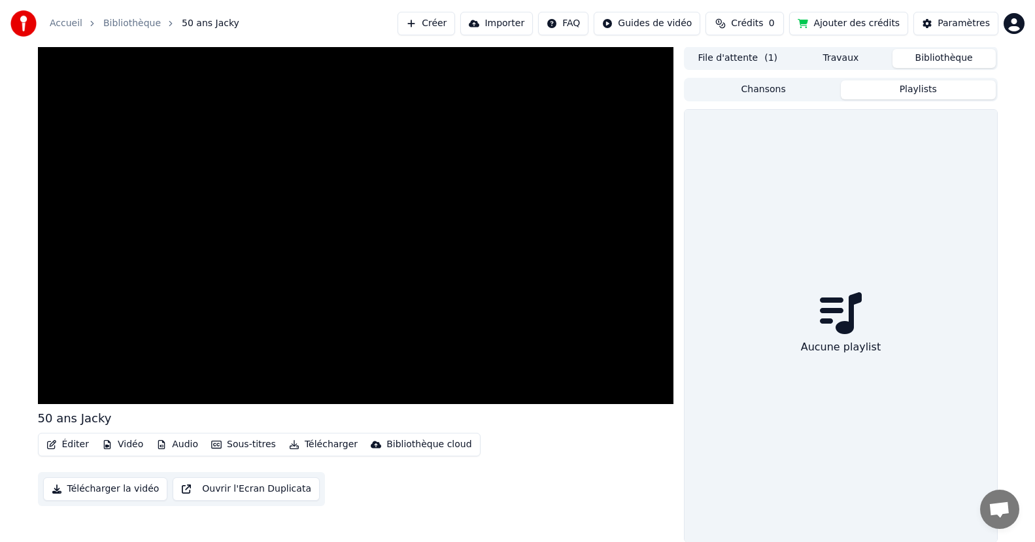
click at [916, 91] on button "Playlists" at bounding box center [918, 89] width 155 height 19
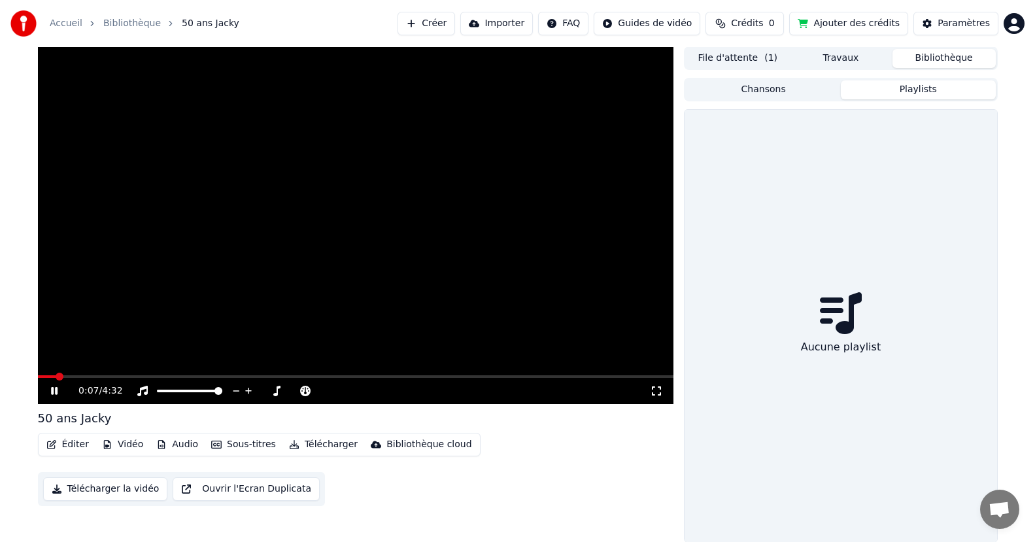
click at [731, 88] on button "Chansons" at bounding box center [763, 89] width 155 height 19
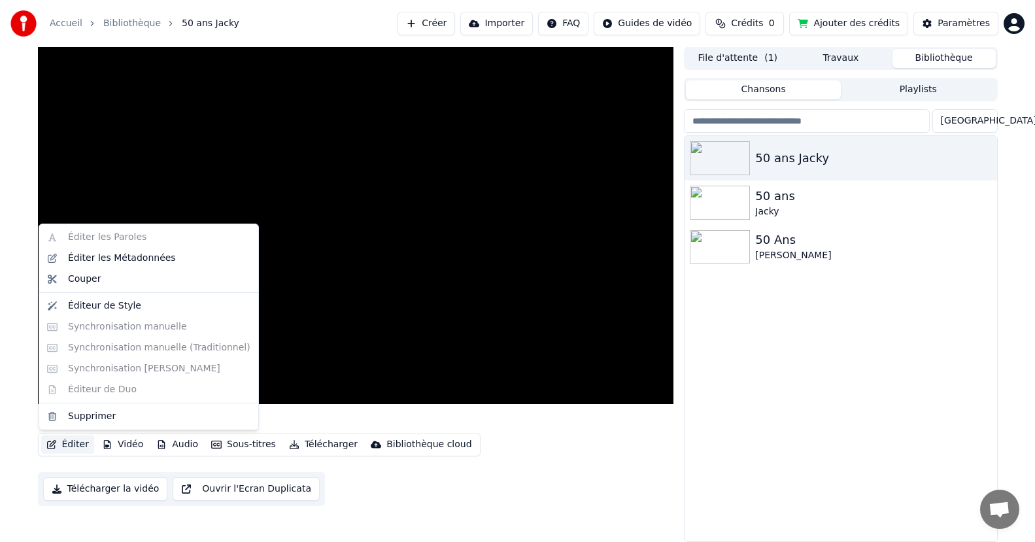
click at [61, 445] on button "Éditer" at bounding box center [67, 444] width 53 height 18
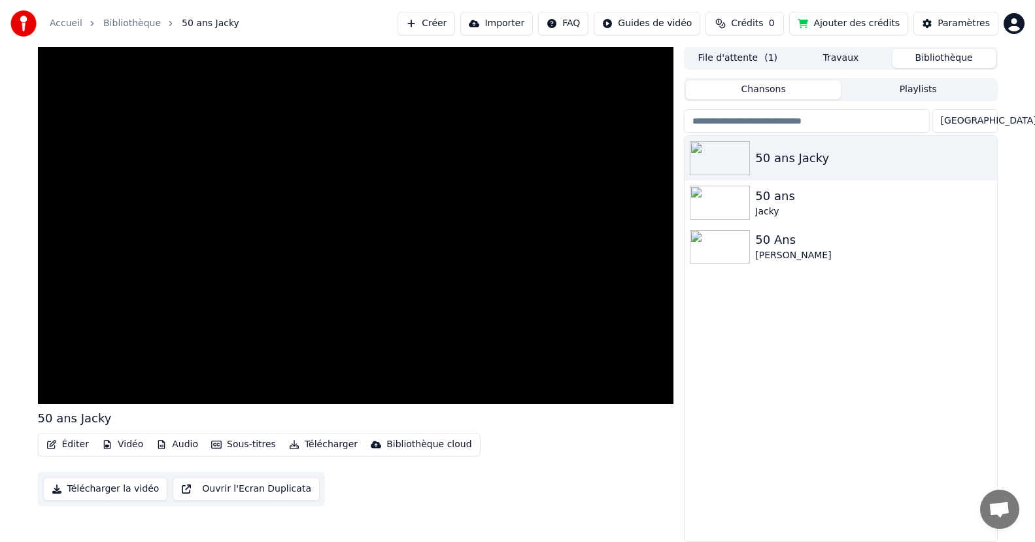
click at [1015, 21] on html "Accueil Bibliothèque 50 ans Jacky Créer Importer FAQ Guides de vidéo Crédits 0 …" at bounding box center [517, 270] width 1035 height 542
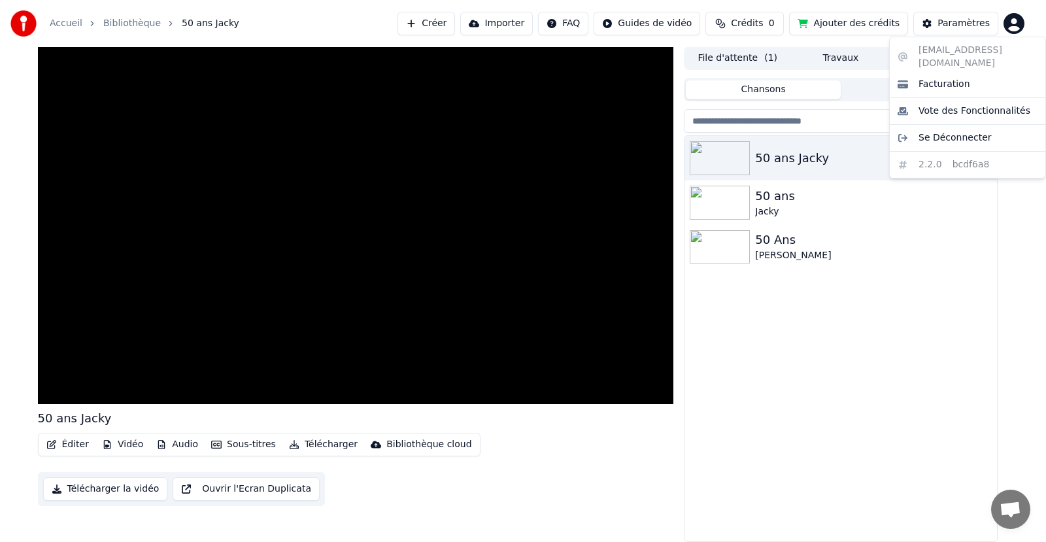
click at [968, 228] on html "Accueil Bibliothèque 50 ans Jacky Créer Importer FAQ Guides de vidéo Crédits 0 …" at bounding box center [523, 270] width 1046 height 542
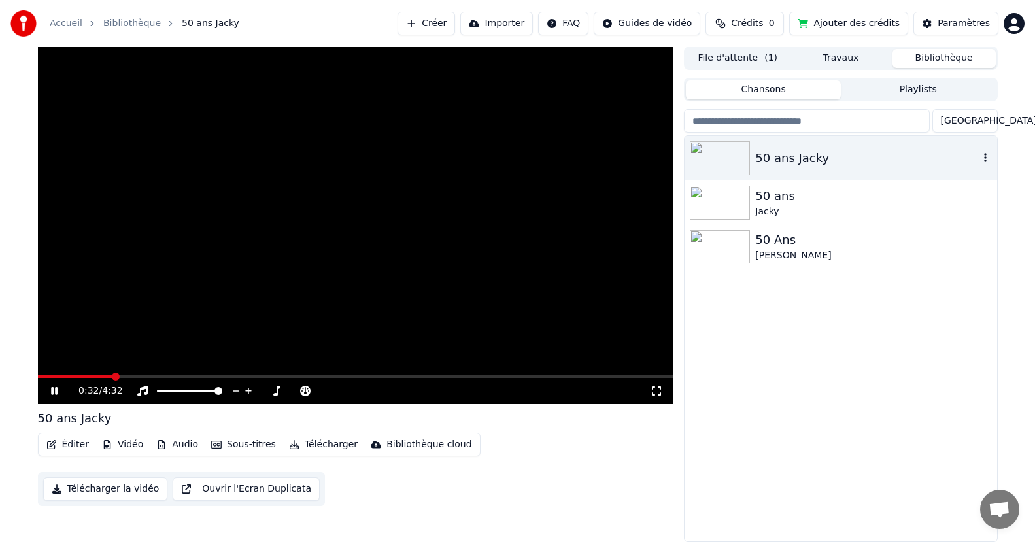
click at [992, 157] on div "50 ans Jacky" at bounding box center [840, 158] width 312 height 44
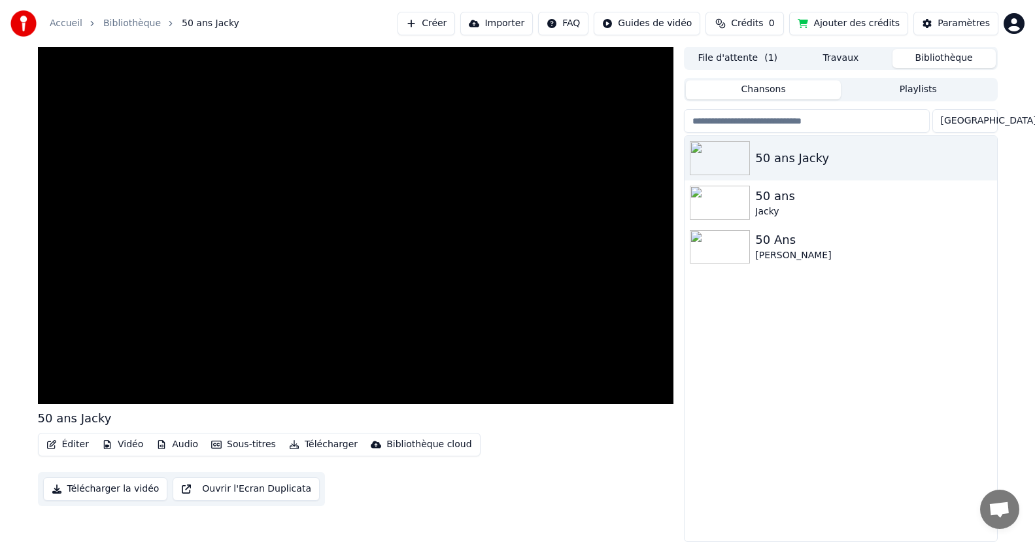
drag, startPoint x: 824, startPoint y: 299, endPoint x: 782, endPoint y: 309, distance: 43.1
click at [824, 299] on div "50 ans Jacky 50 ans Jacky 50 Ans Sonia" at bounding box center [840, 338] width 312 height 405
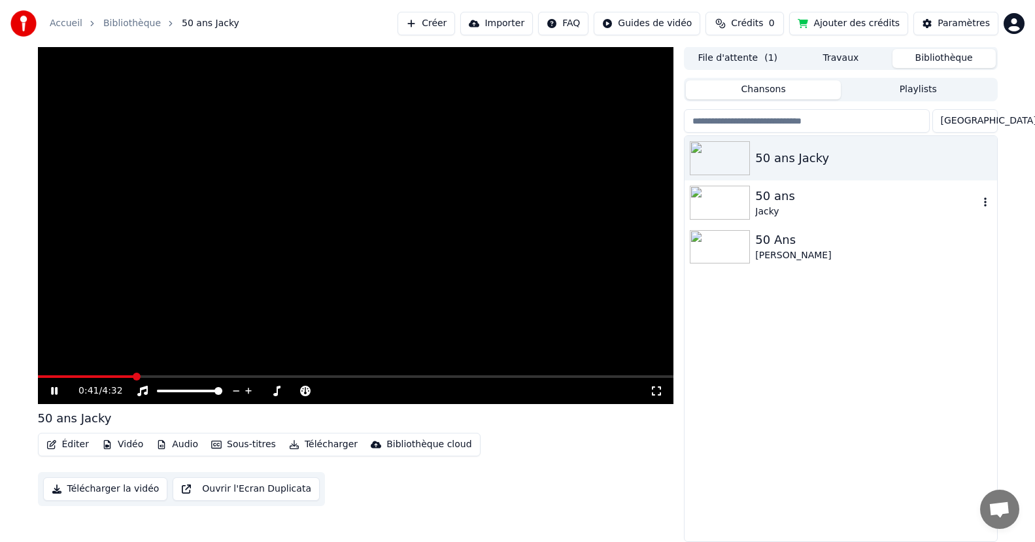
click at [737, 211] on img at bounding box center [720, 203] width 60 height 34
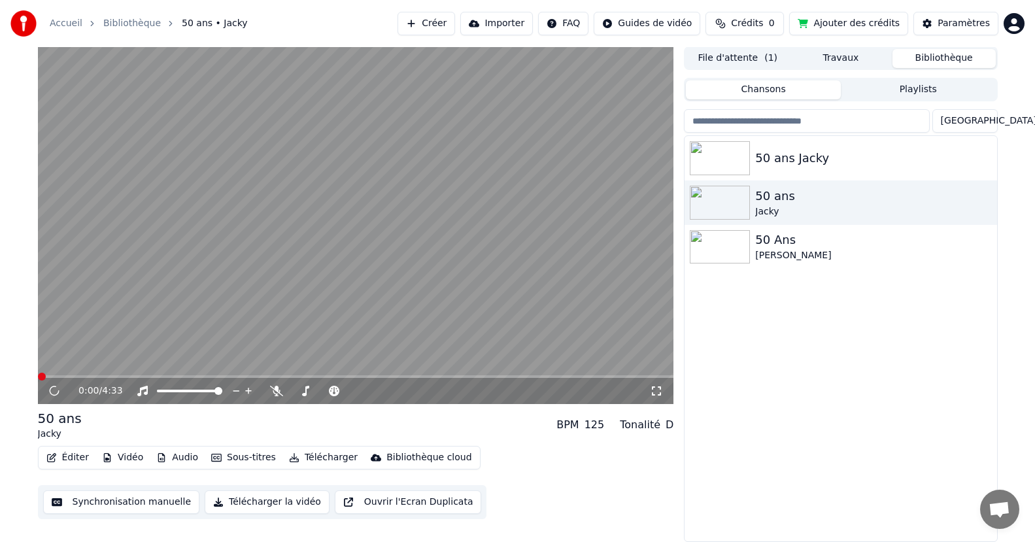
click at [114, 501] on button "Synchronisation manuelle" at bounding box center [121, 502] width 157 height 24
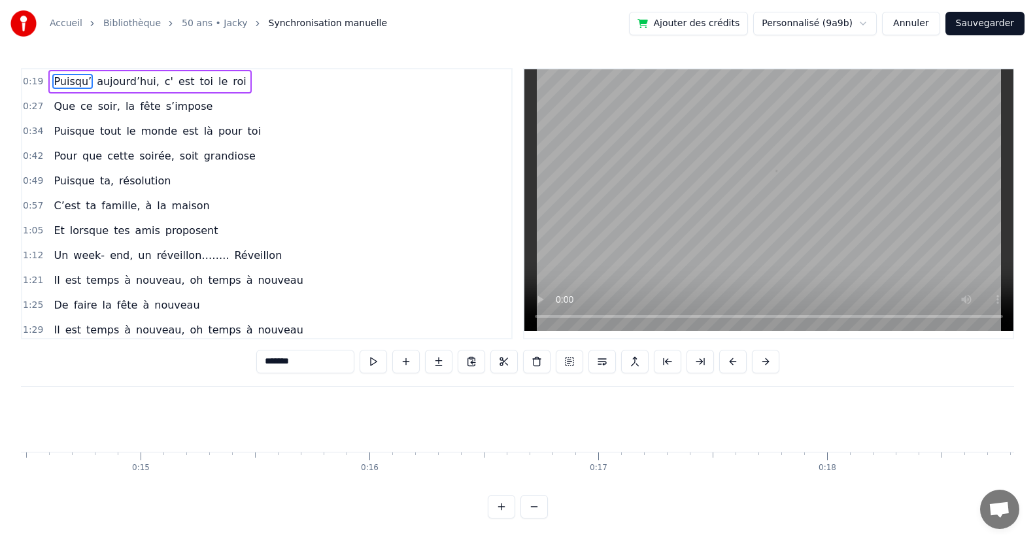
scroll to position [0, 4312]
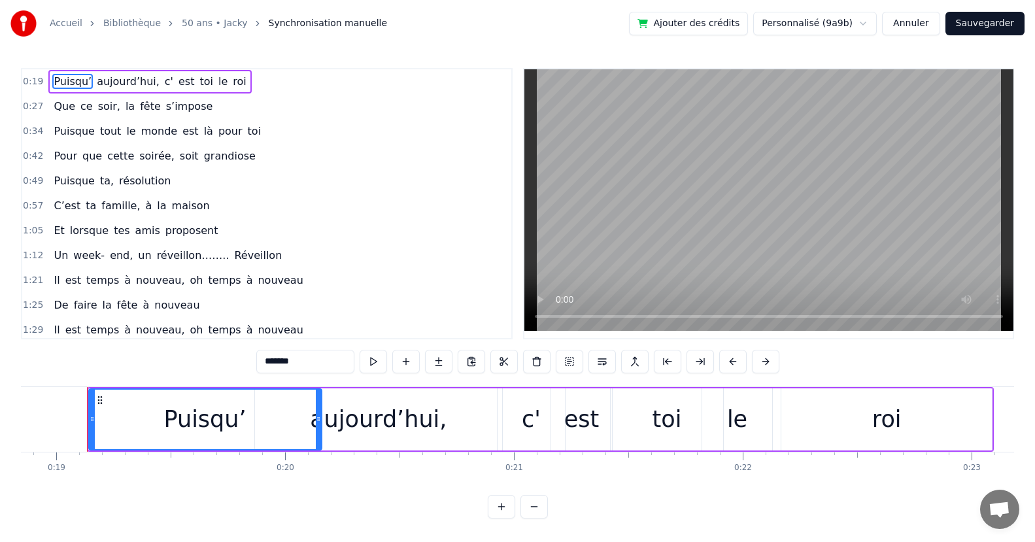
drag, startPoint x: 59, startPoint y: 377, endPoint x: 86, endPoint y: 473, distance: 99.6
click at [86, 473] on div "0:19 Puisqu’ aujourd’hui, c' est toi le roi 0:27 Que ce soir, la fête s’impose …" at bounding box center [517, 293] width 993 height 450
drag, startPoint x: 68, startPoint y: 455, endPoint x: 316, endPoint y: 474, distance: 249.1
click at [316, 475] on div "Puisqu’ aujourd’hui, c' est toi le roi Que ce soir, la fête s’impose Puisque to…" at bounding box center [517, 435] width 993 height 98
click at [430, 439] on div "aujourd’hui," at bounding box center [378, 419] width 247 height 62
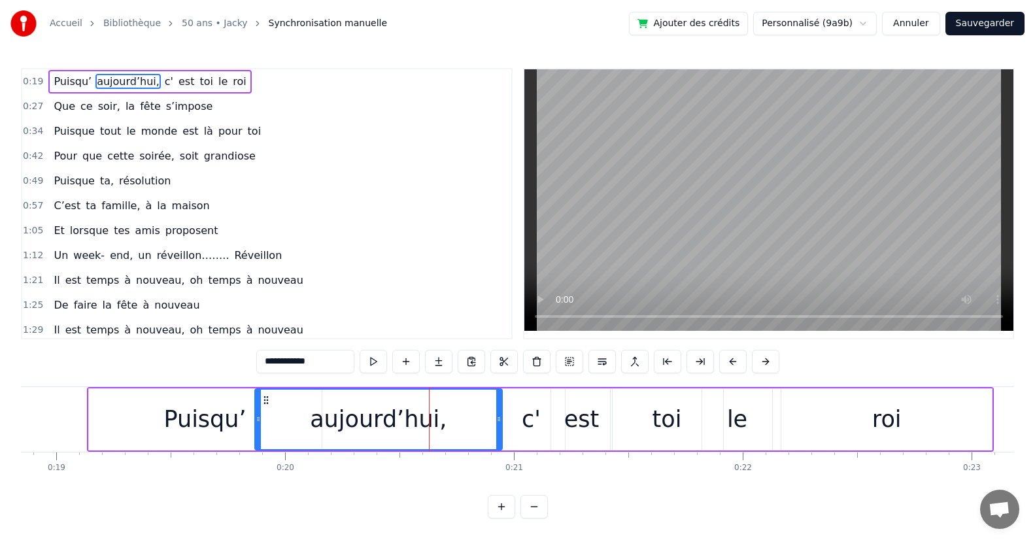
click at [214, 441] on div "Puisqu’" at bounding box center [205, 419] width 233 height 62
type input "*******"
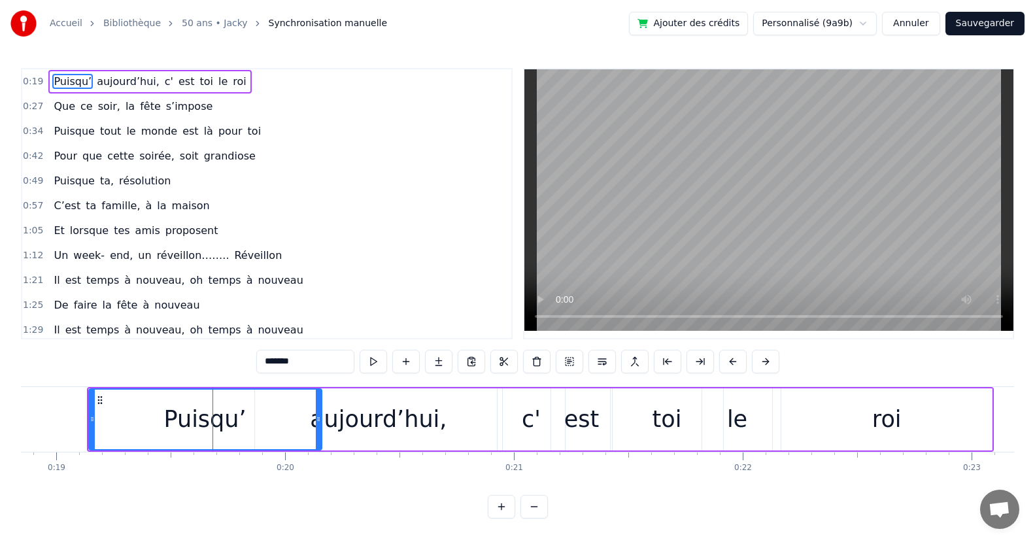
drag, startPoint x: 58, startPoint y: 63, endPoint x: 357, endPoint y: 176, distance: 320.3
click at [335, 178] on div "Accueil Bibliothèque 50 ans • Jacky Synchronisation manuelle Ajouter des crédit…" at bounding box center [517, 259] width 1035 height 518
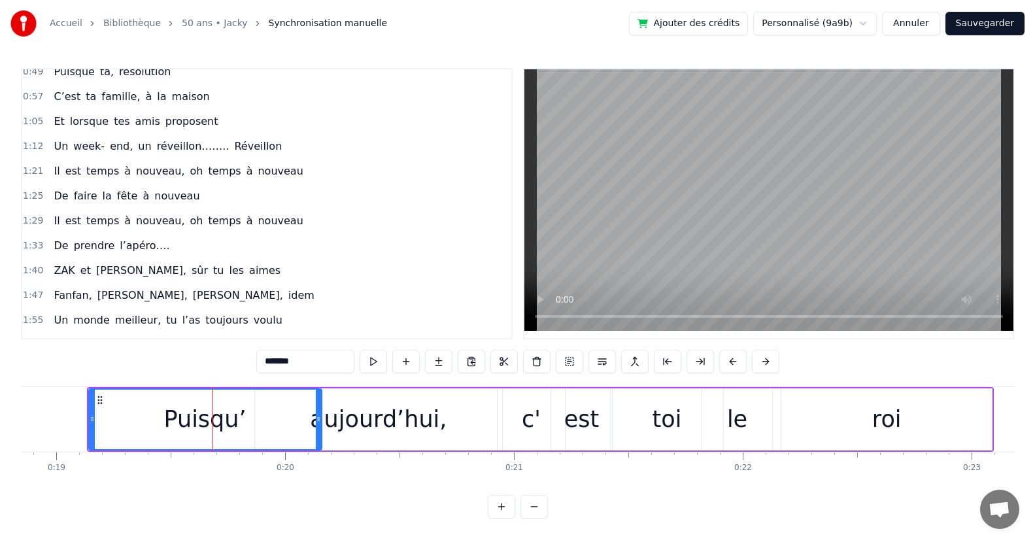
scroll to position [0, 0]
click at [972, 24] on button "Sauvegarder" at bounding box center [984, 24] width 79 height 24
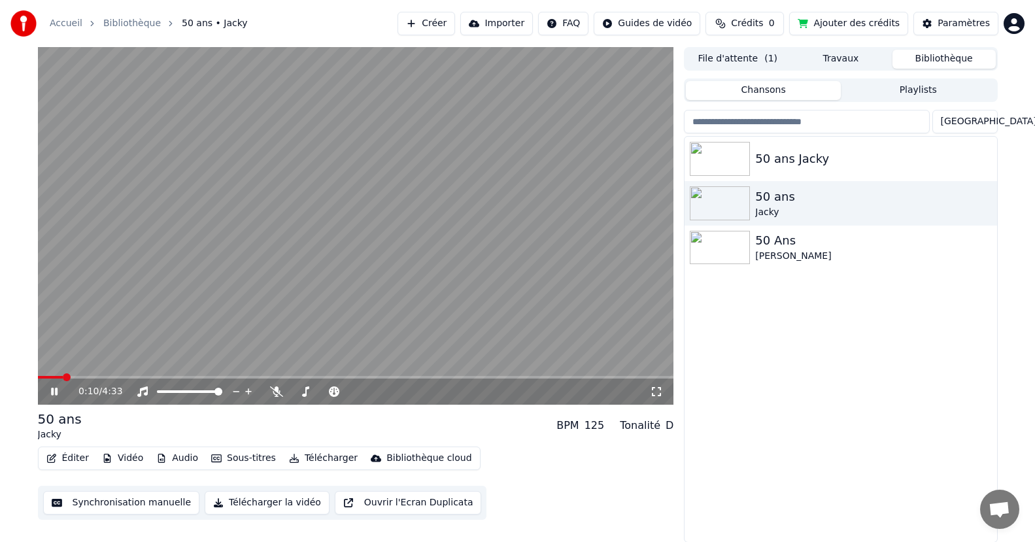
click at [58, 382] on div "0:10 / 4:33" at bounding box center [356, 391] width 636 height 26
click at [58, 386] on icon at bounding box center [63, 391] width 31 height 10
click at [750, 157] on img at bounding box center [720, 159] width 60 height 34
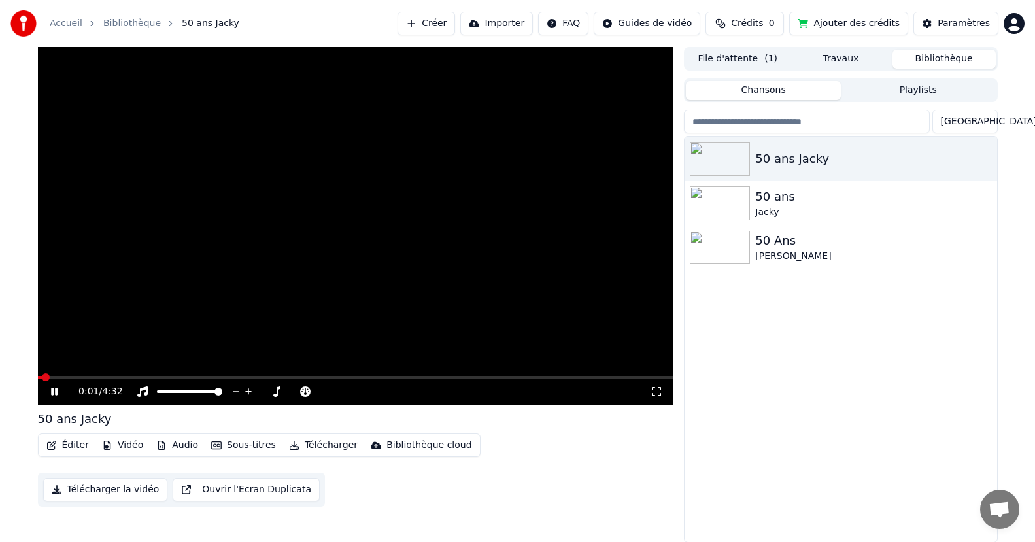
click at [52, 395] on icon at bounding box center [54, 392] width 7 height 8
click at [258, 444] on button "Sous-titres" at bounding box center [243, 445] width 75 height 18
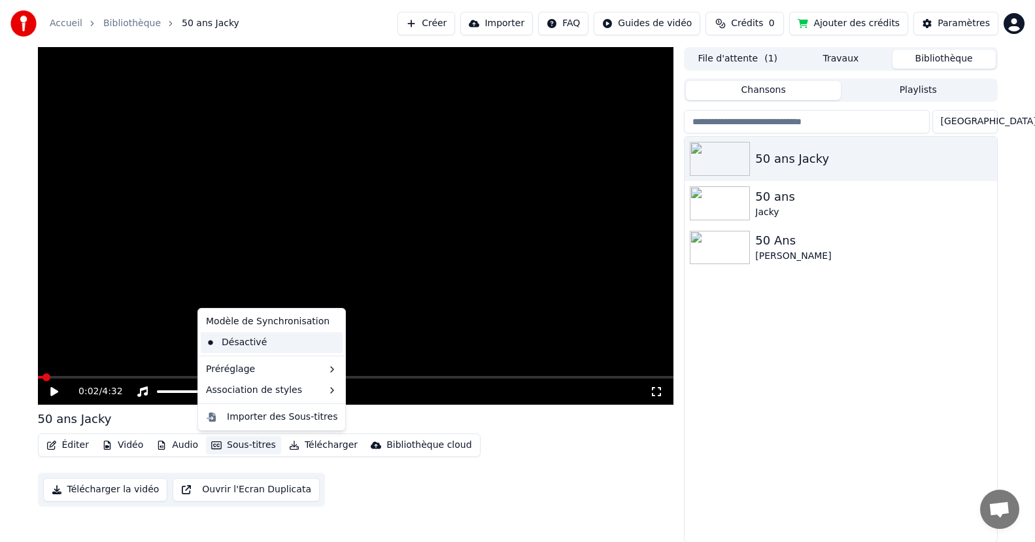
click at [250, 343] on div "Désactivé" at bounding box center [272, 342] width 142 height 21
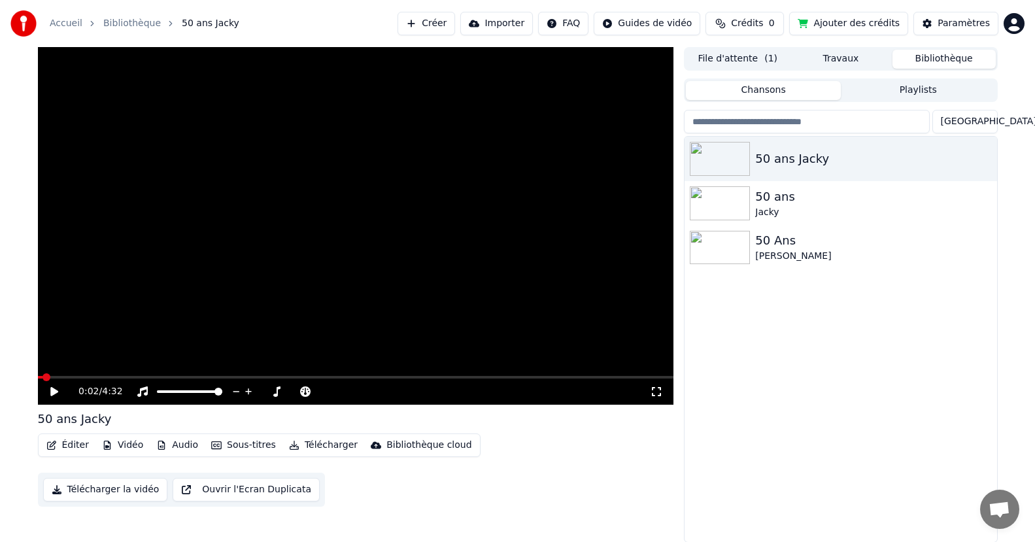
click at [255, 443] on button "Sous-titres" at bounding box center [243, 445] width 75 height 18
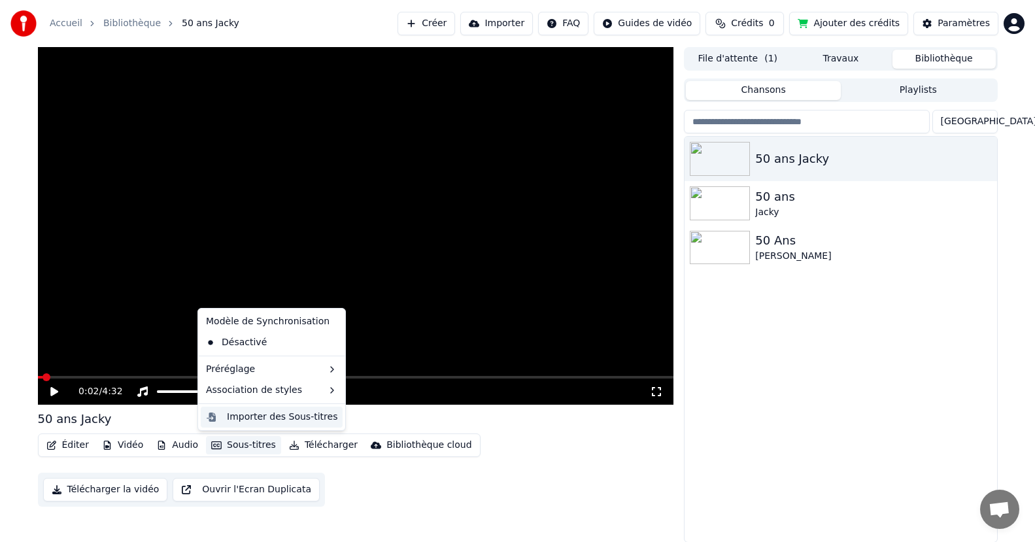
click at [274, 411] on div "Importer des Sous-titres" at bounding box center [282, 417] width 110 height 13
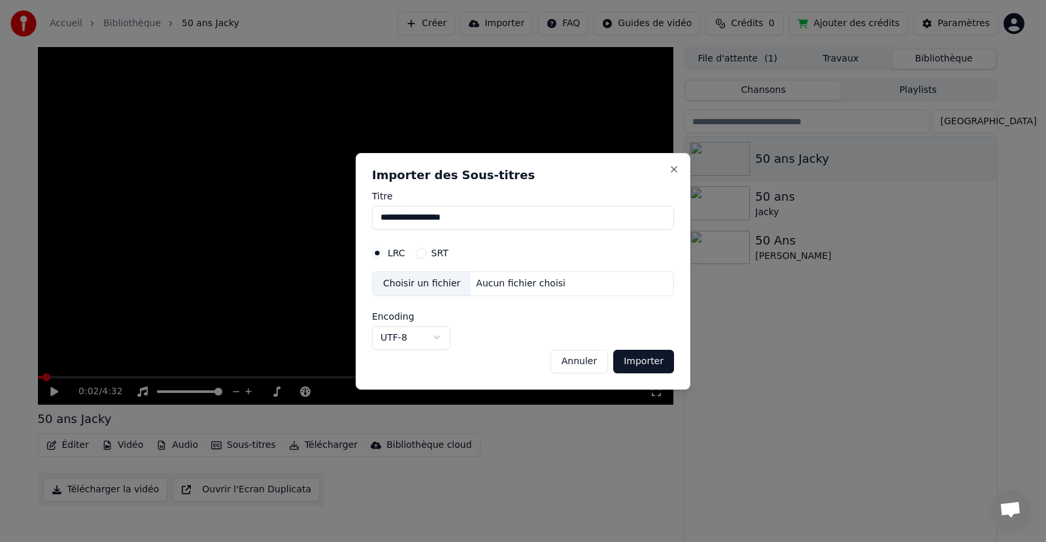
click at [452, 280] on div "Choisir un fichier" at bounding box center [422, 284] width 98 height 24
click at [597, 364] on button "Annuler" at bounding box center [579, 361] width 58 height 24
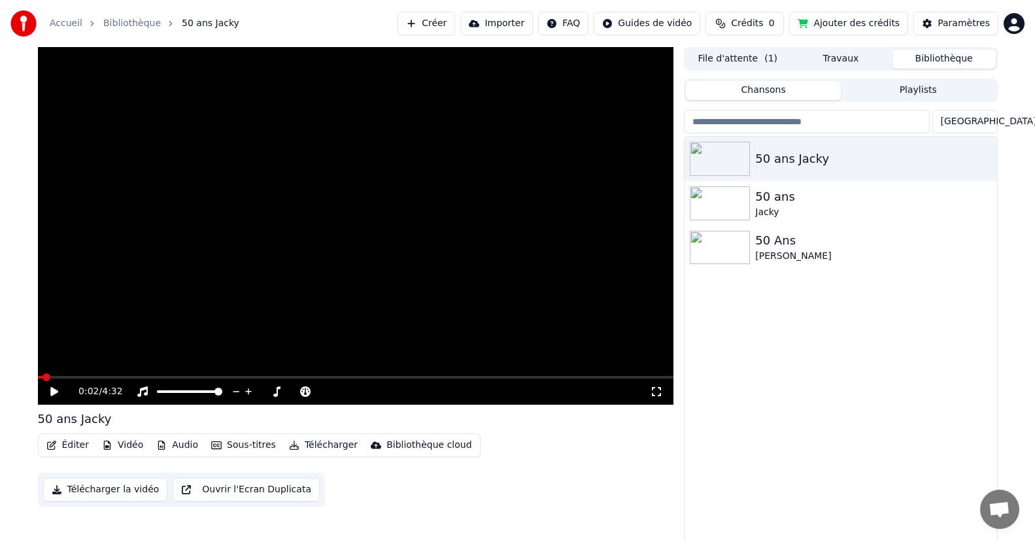
click at [501, 13] on button "Importer" at bounding box center [496, 24] width 73 height 24
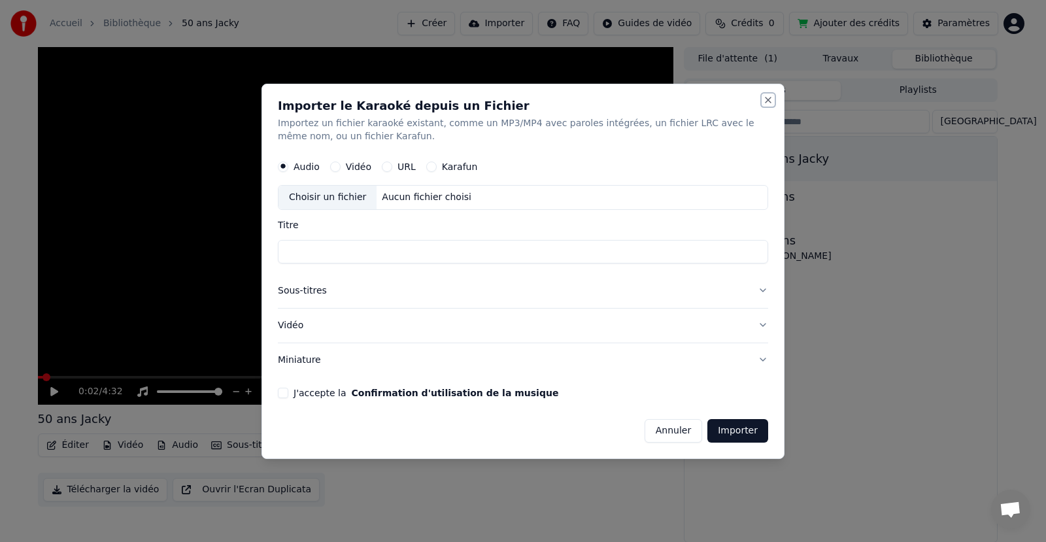
click at [770, 101] on button "Close" at bounding box center [768, 100] width 10 height 10
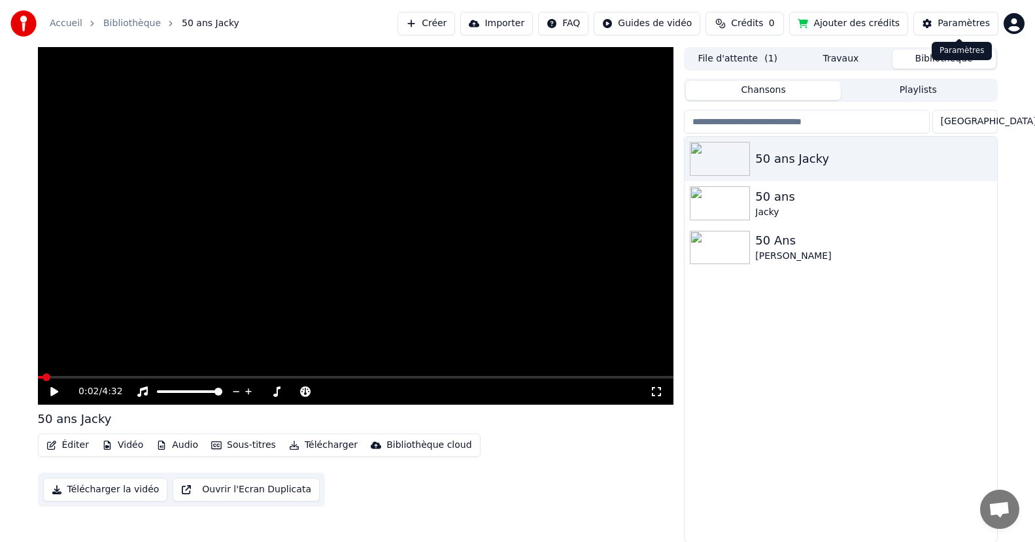
click at [973, 22] on div "Paramètres" at bounding box center [963, 23] width 52 height 13
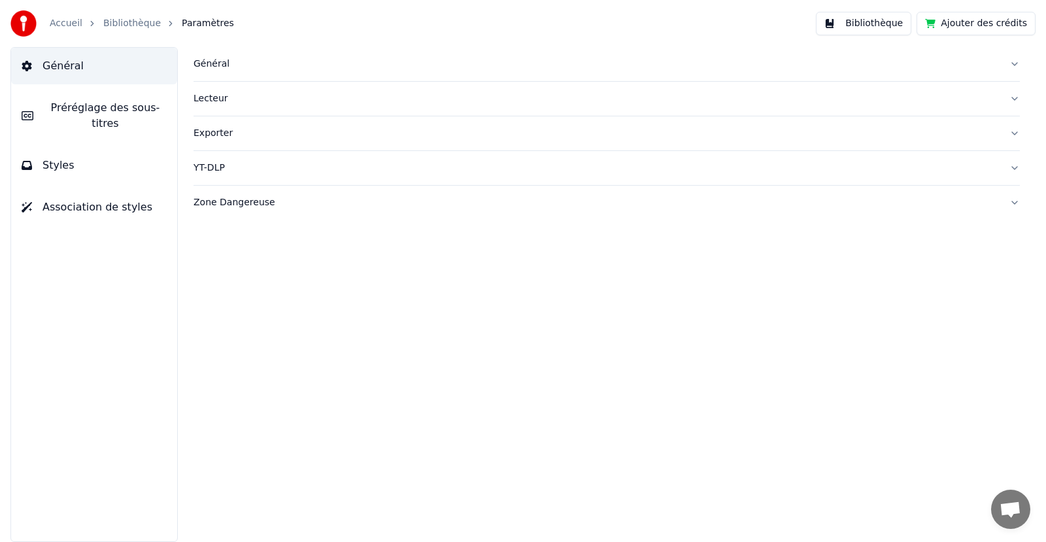
click at [852, 13] on button "Bibliothèque" at bounding box center [863, 24] width 95 height 24
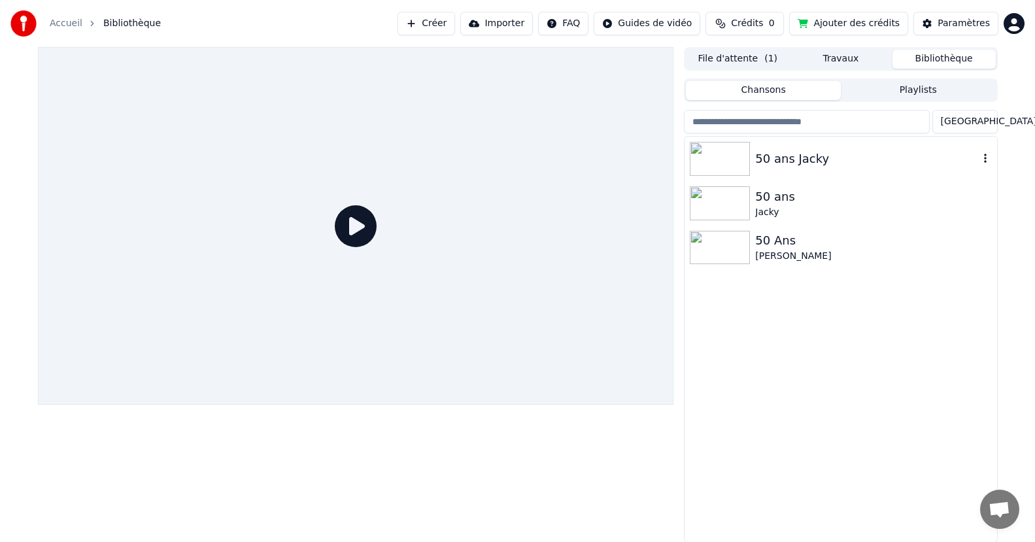
click at [771, 167] on div "50 ans Jacky" at bounding box center [866, 159] width 223 height 18
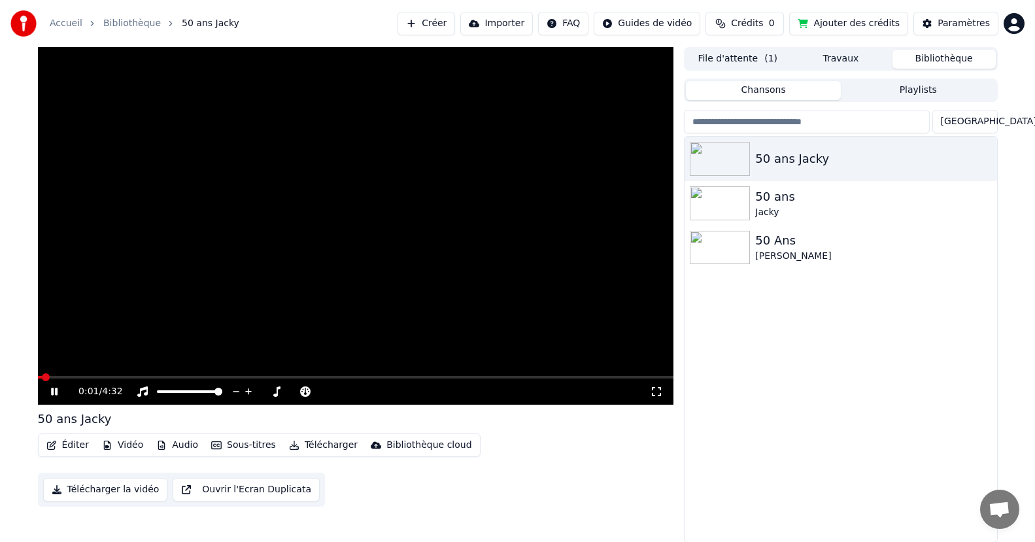
click at [50, 386] on div "0:01 / 4:32" at bounding box center [356, 391] width 626 height 13
click at [330, 441] on button "Télécharger" at bounding box center [323, 445] width 79 height 18
click at [747, 214] on img at bounding box center [720, 203] width 60 height 34
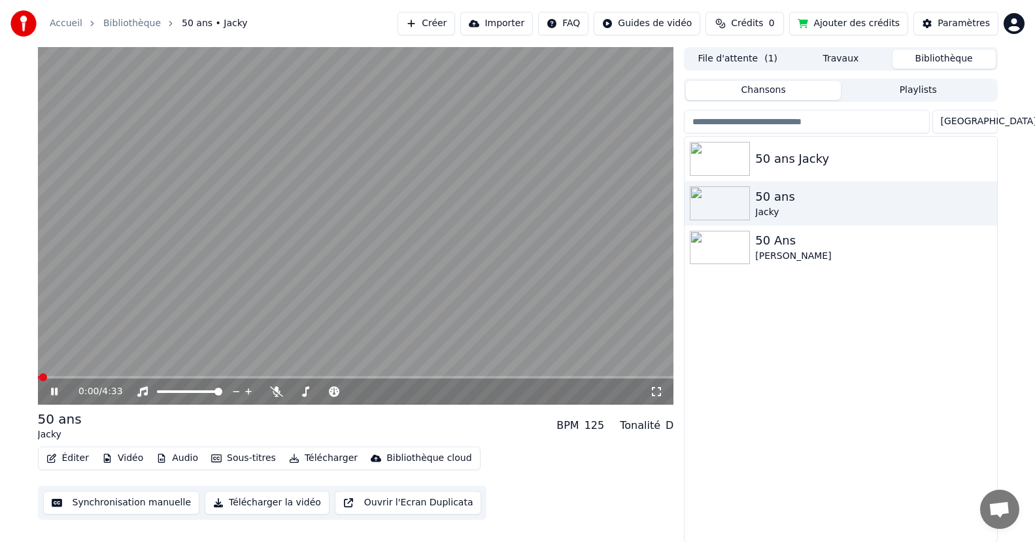
click at [88, 502] on button "Synchronisation manuelle" at bounding box center [121, 503] width 157 height 24
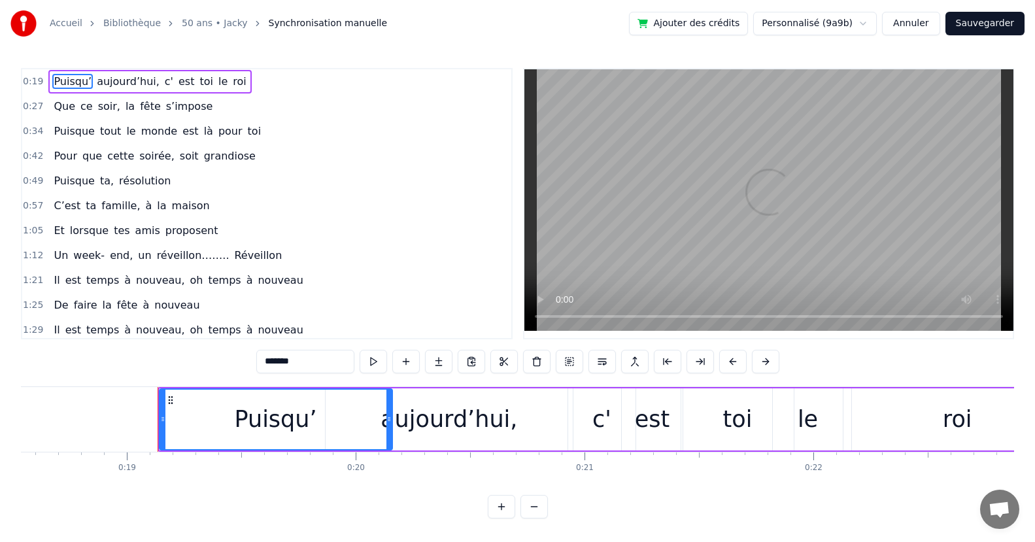
scroll to position [0, 4312]
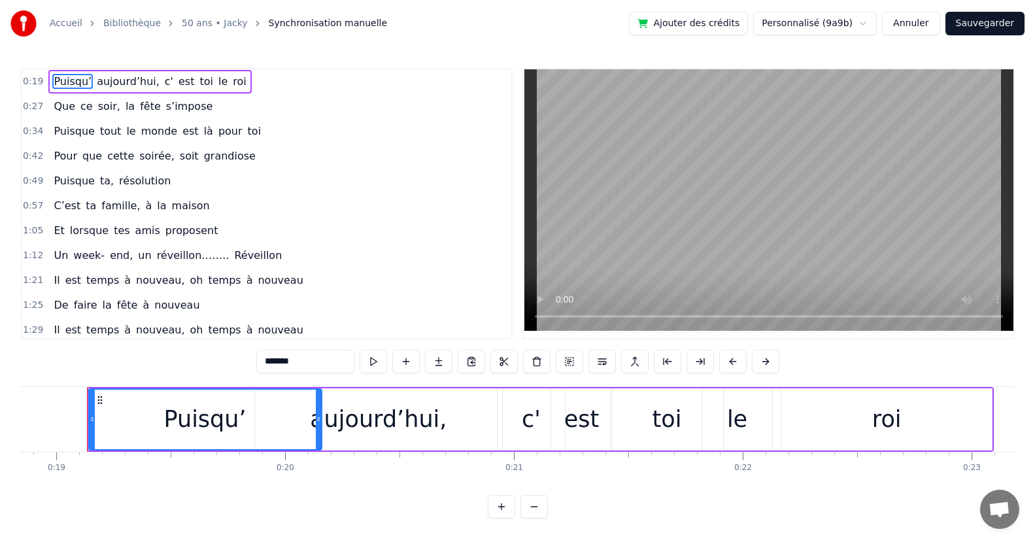
click at [971, 18] on button "Sauvegarder" at bounding box center [984, 24] width 79 height 24
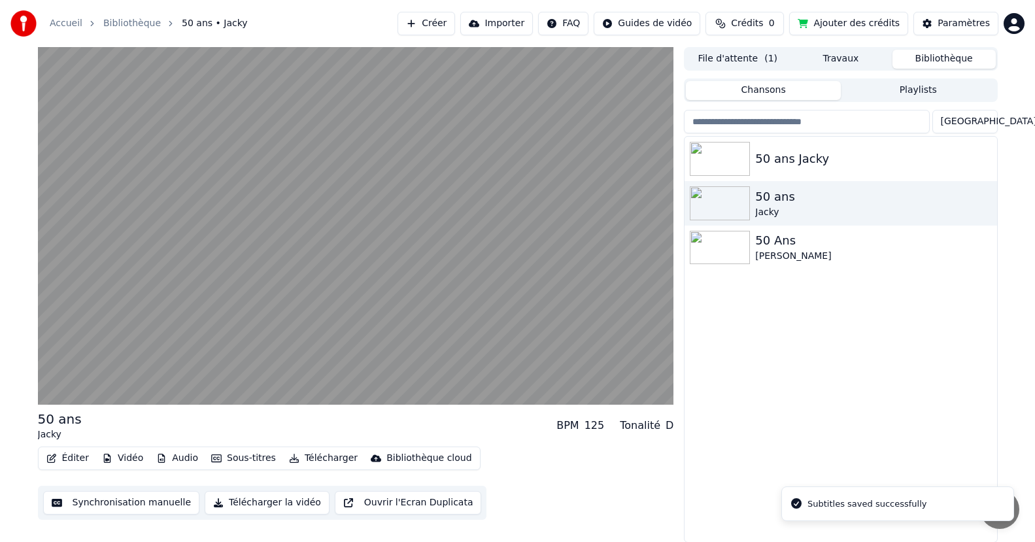
click at [875, 500] on div "Subtitles saved successfully" at bounding box center [866, 503] width 119 height 13
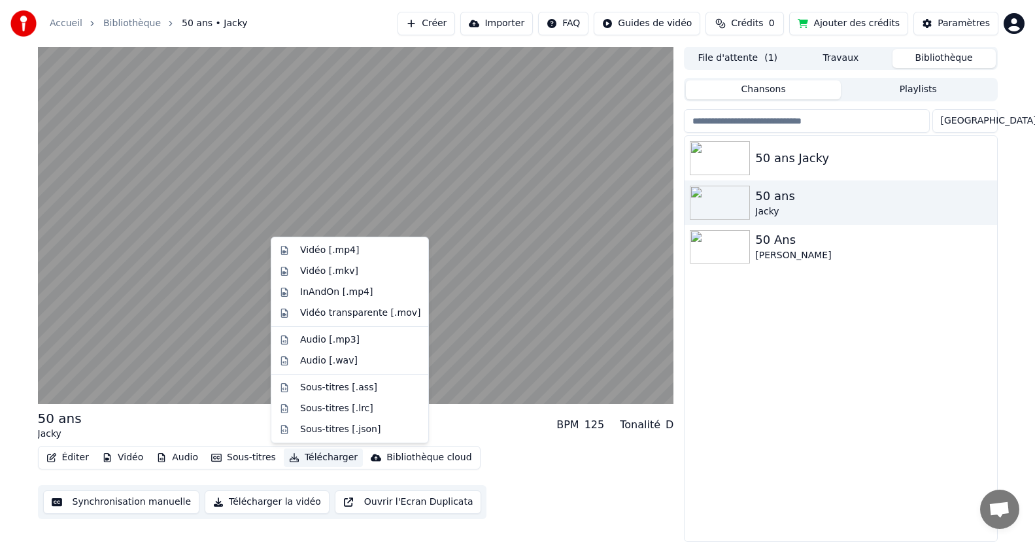
click at [322, 461] on button "Télécharger" at bounding box center [323, 457] width 79 height 18
click at [326, 432] on div "Sous-titres [.json]" at bounding box center [340, 429] width 80 height 13
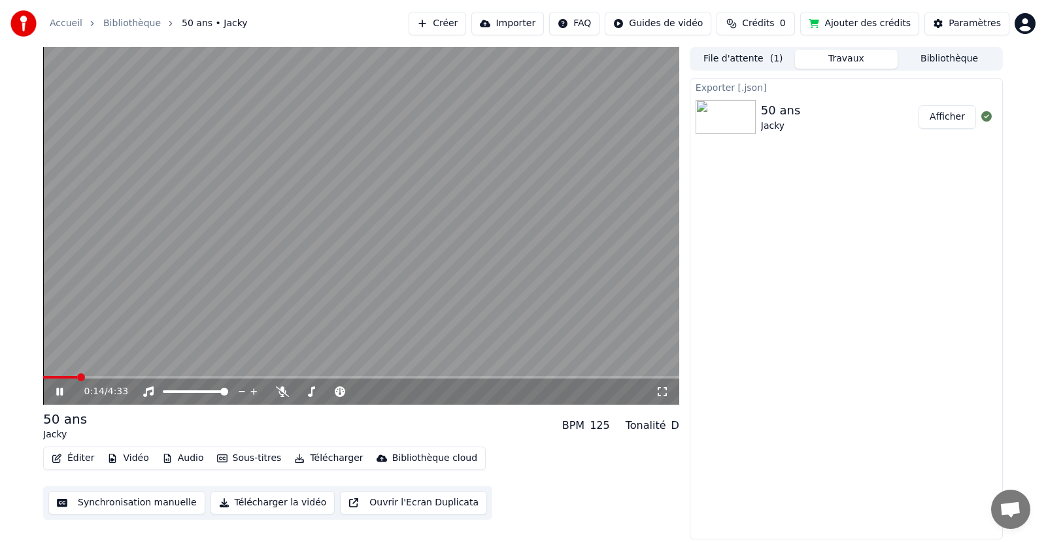
click at [65, 387] on icon at bounding box center [69, 391] width 31 height 10
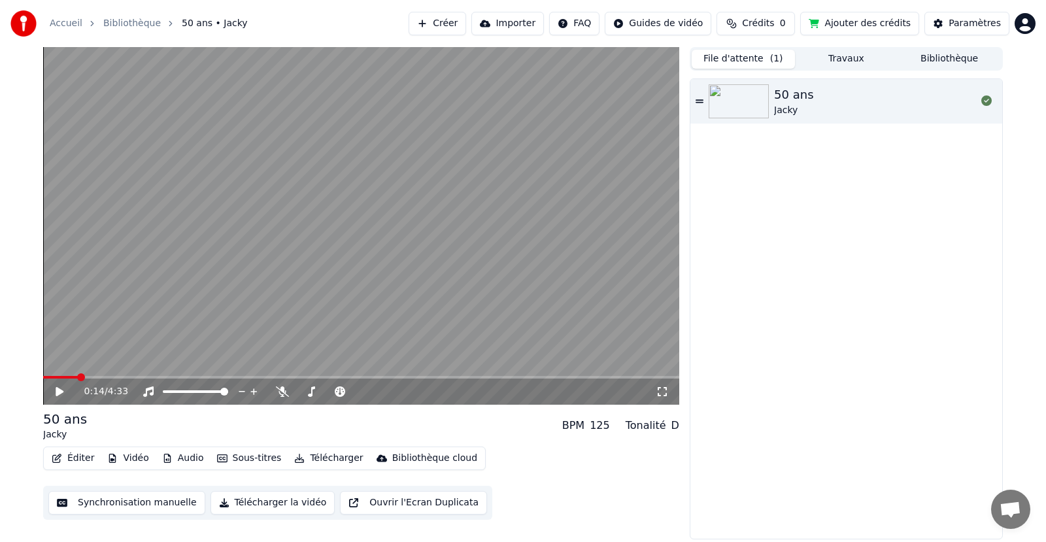
click at [747, 56] on button "File d'attente ( 1 )" at bounding box center [743, 59] width 103 height 19
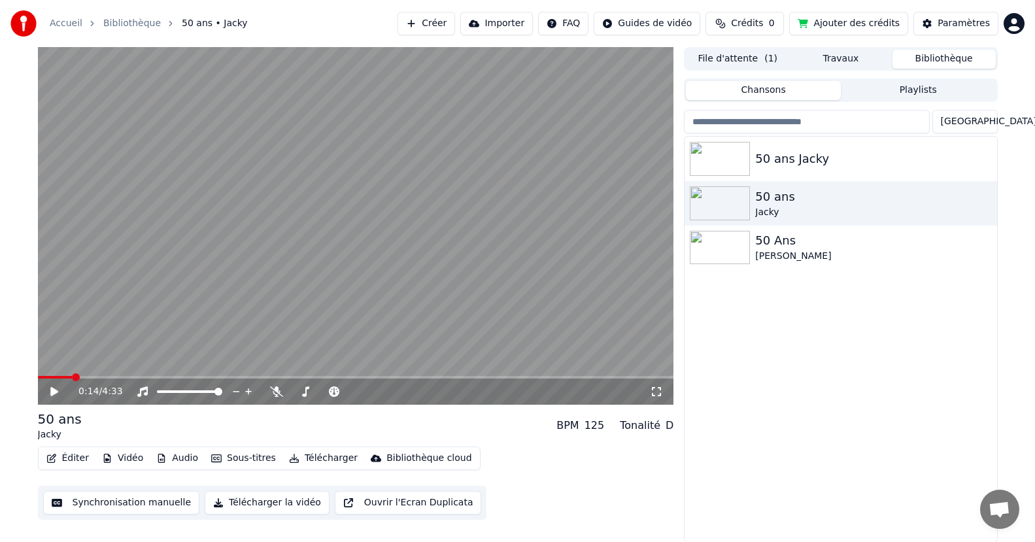
click at [962, 63] on button "Bibliothèque" at bounding box center [943, 59] width 103 height 19
click at [813, 153] on div "50 ans Jacky" at bounding box center [866, 158] width 223 height 18
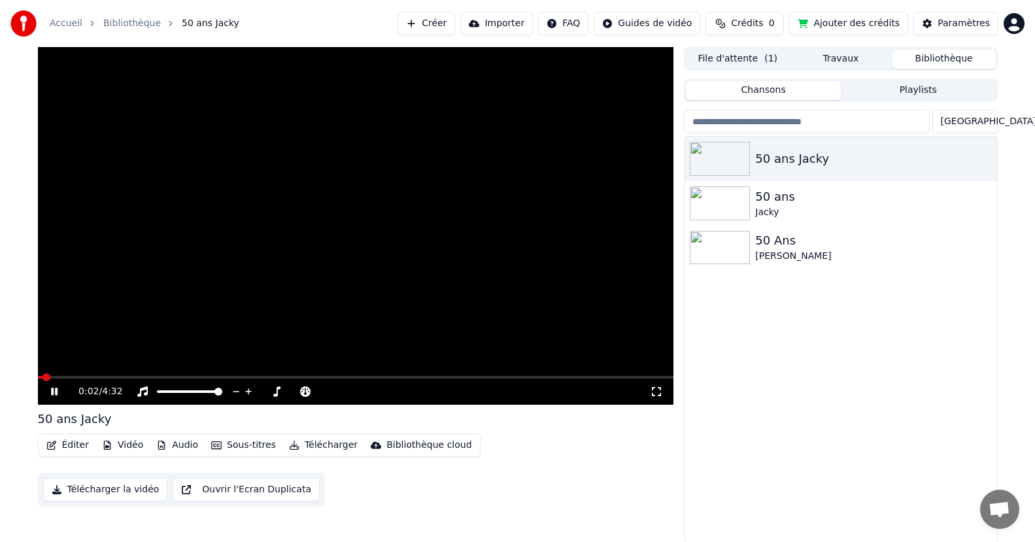
click at [294, 439] on button "Télécharger" at bounding box center [323, 445] width 79 height 18
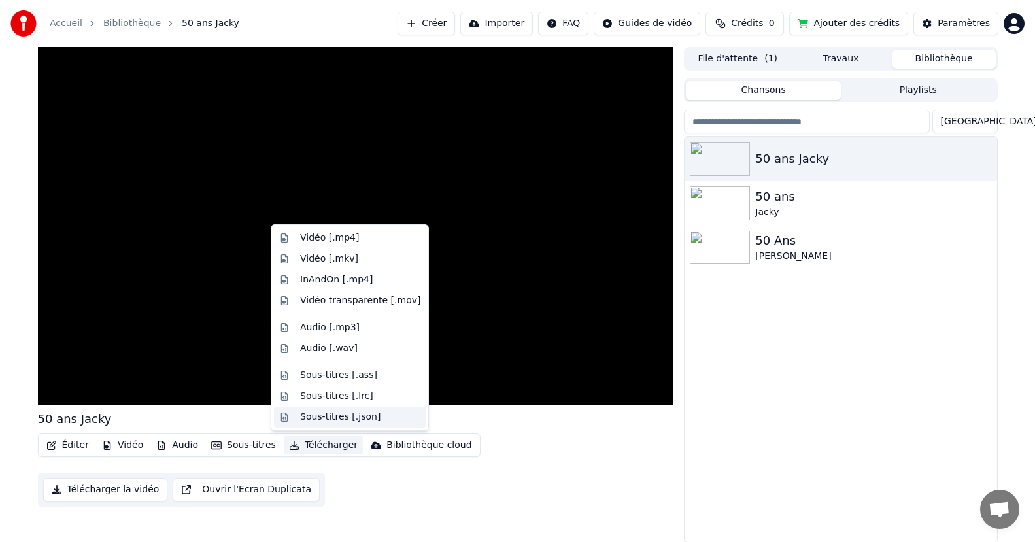
click at [316, 414] on div "Sous-titres [.json]" at bounding box center [340, 417] width 80 height 13
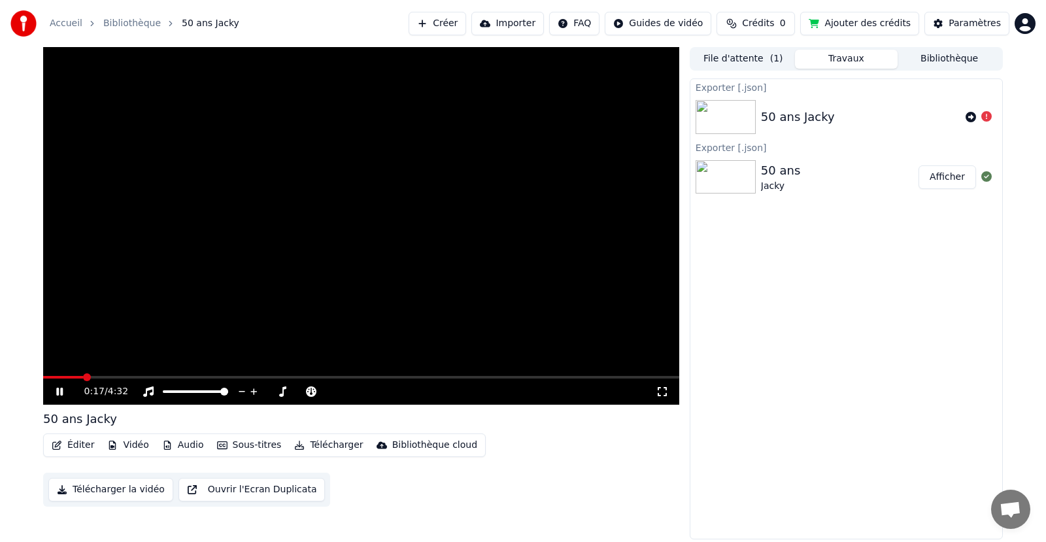
click at [159, 375] on video at bounding box center [361, 226] width 636 height 358
click at [156, 380] on div "0:17 / 4:32" at bounding box center [361, 391] width 636 height 26
click at [164, 377] on span at bounding box center [361, 377] width 636 height 3
click at [58, 389] on icon at bounding box center [60, 391] width 8 height 9
click at [63, 388] on icon at bounding box center [59, 392] width 7 height 8
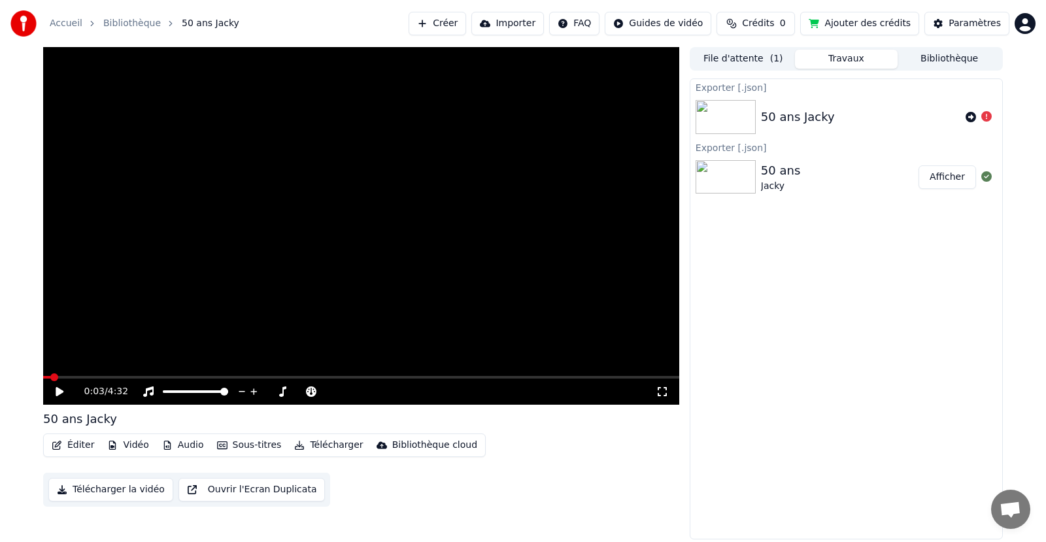
click at [49, 377] on span at bounding box center [46, 377] width 7 height 3
drag, startPoint x: 54, startPoint y: 370, endPoint x: 46, endPoint y: 377, distance: 10.2
click at [44, 374] on video at bounding box center [361, 226] width 636 height 358
click at [254, 447] on button "Sous-titres" at bounding box center [249, 445] width 75 height 18
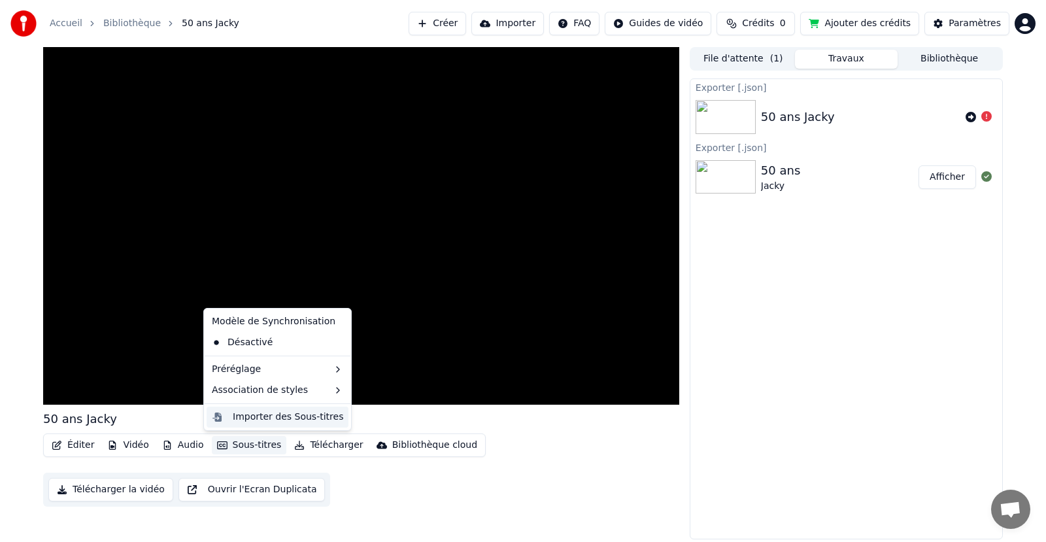
click at [271, 419] on div "Importer des Sous-titres" at bounding box center [288, 417] width 110 height 13
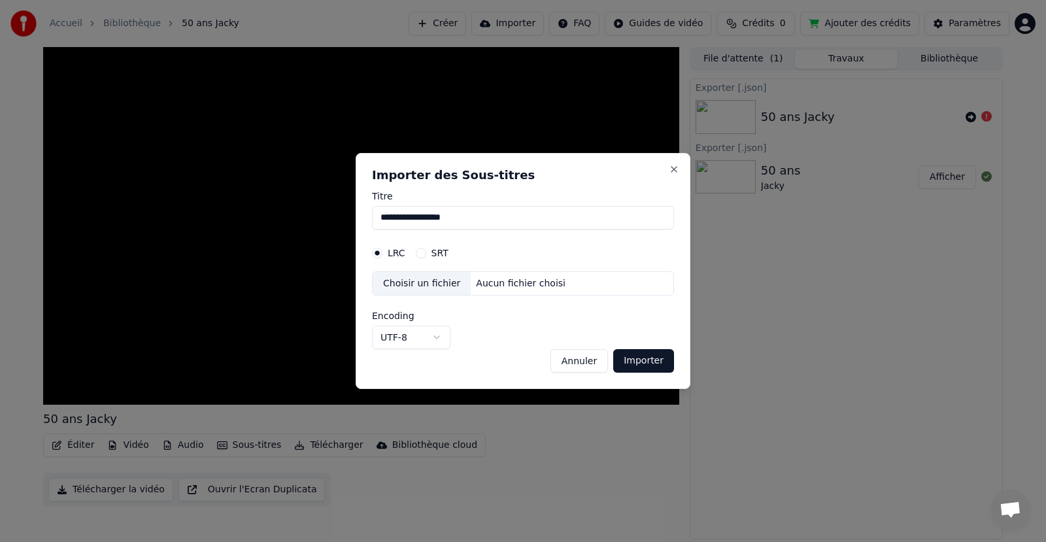
click at [445, 286] on div "Choisir un fichier" at bounding box center [422, 284] width 98 height 24
click at [428, 252] on div "SRT" at bounding box center [432, 253] width 33 height 10
click at [417, 254] on button "SRT" at bounding box center [421, 253] width 10 height 10
click at [471, 282] on div "Aucun fichier choisi" at bounding box center [521, 283] width 100 height 13
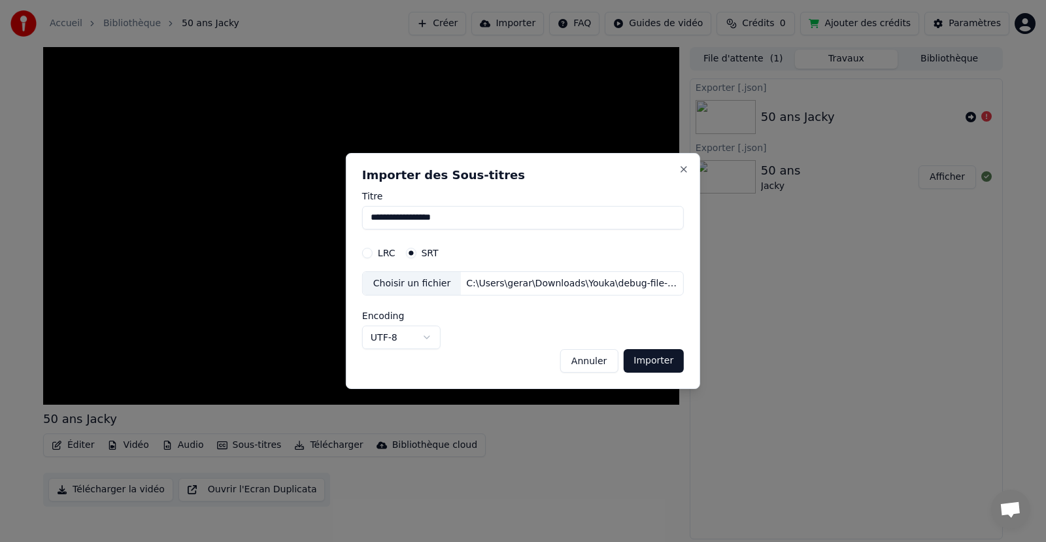
click at [646, 356] on button "Importer" at bounding box center [653, 361] width 61 height 24
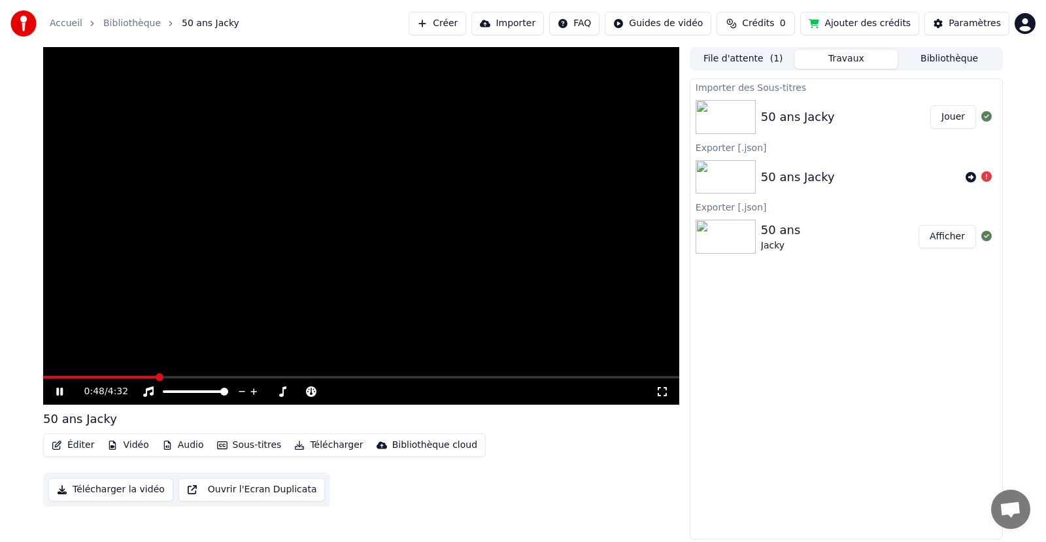
drag, startPoint x: 158, startPoint y: 377, endPoint x: 49, endPoint y: 384, distance: 108.7
click at [59, 378] on span at bounding box center [51, 377] width 16 height 3
click at [43, 378] on span at bounding box center [43, 377] width 0 height 3
click at [55, 394] on icon at bounding box center [69, 391] width 31 height 10
click at [79, 439] on button "Éditer" at bounding box center [72, 445] width 53 height 18
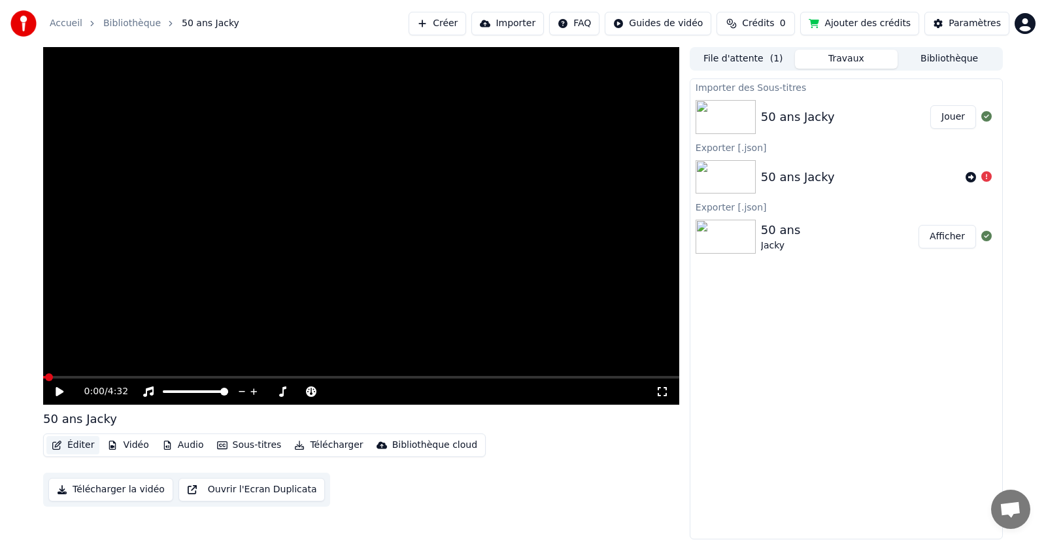
click at [79, 439] on button "Éditer" at bounding box center [72, 445] width 53 height 18
click at [232, 441] on button "Sous-titres" at bounding box center [249, 445] width 75 height 18
click at [239, 438] on button "Sous-titres" at bounding box center [249, 445] width 75 height 18
click at [131, 486] on button "Télécharger la vidéo" at bounding box center [110, 490] width 125 height 24
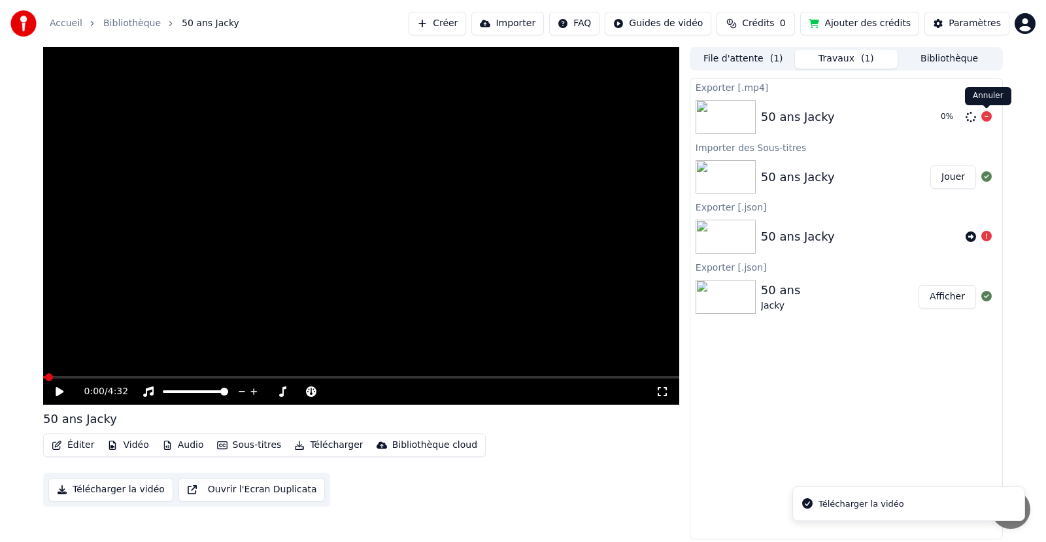
click at [986, 117] on icon at bounding box center [986, 116] width 10 height 10
click at [251, 446] on button "Sous-titres" at bounding box center [249, 445] width 75 height 18
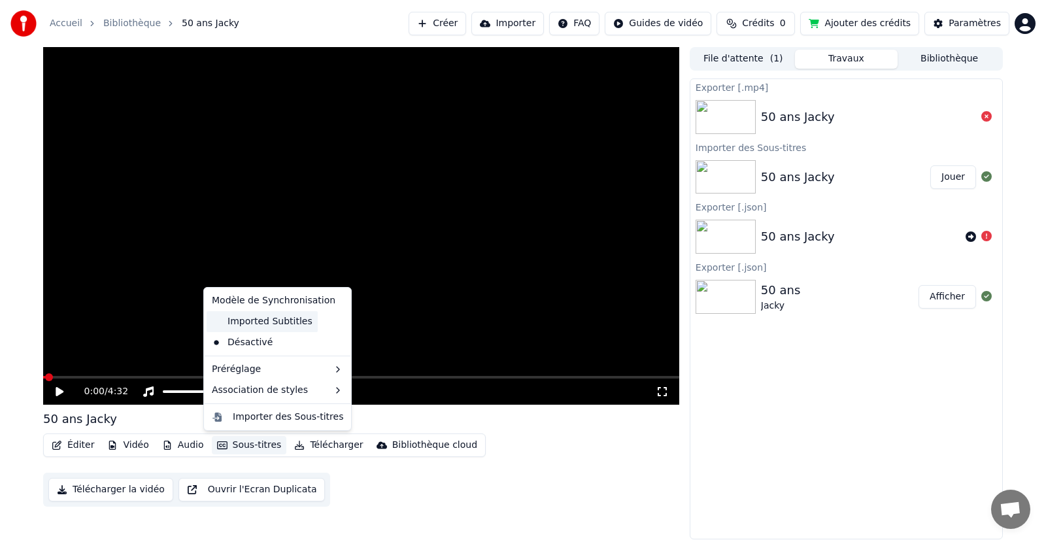
click at [267, 320] on div "Imported Subtitles" at bounding box center [262, 321] width 111 height 21
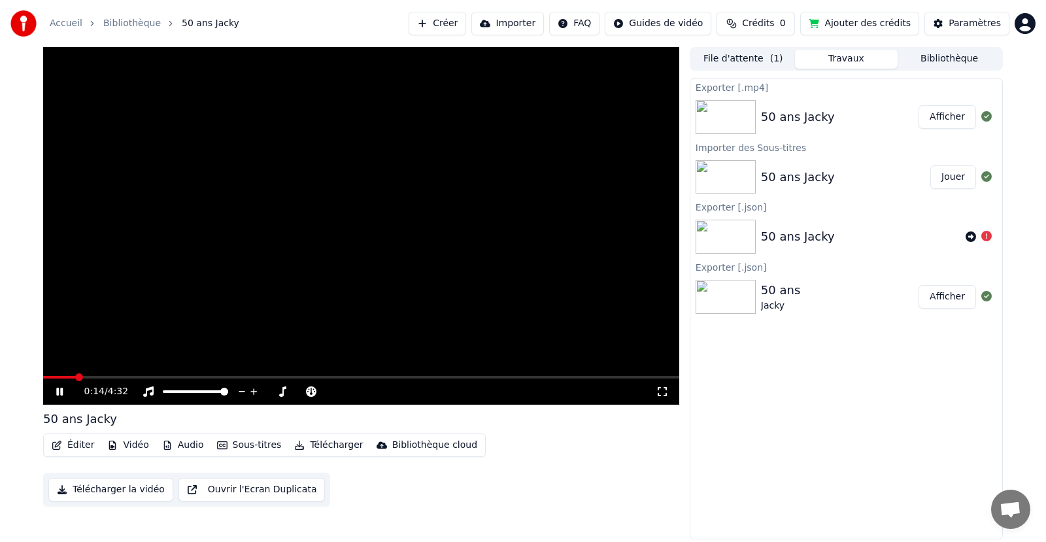
click at [76, 376] on span at bounding box center [361, 377] width 636 height 3
click at [100, 375] on video at bounding box center [361, 226] width 636 height 358
click at [97, 377] on span at bounding box center [361, 377] width 636 height 3
click at [62, 388] on icon at bounding box center [69, 391] width 31 height 10
click at [65, 390] on icon at bounding box center [69, 391] width 31 height 10
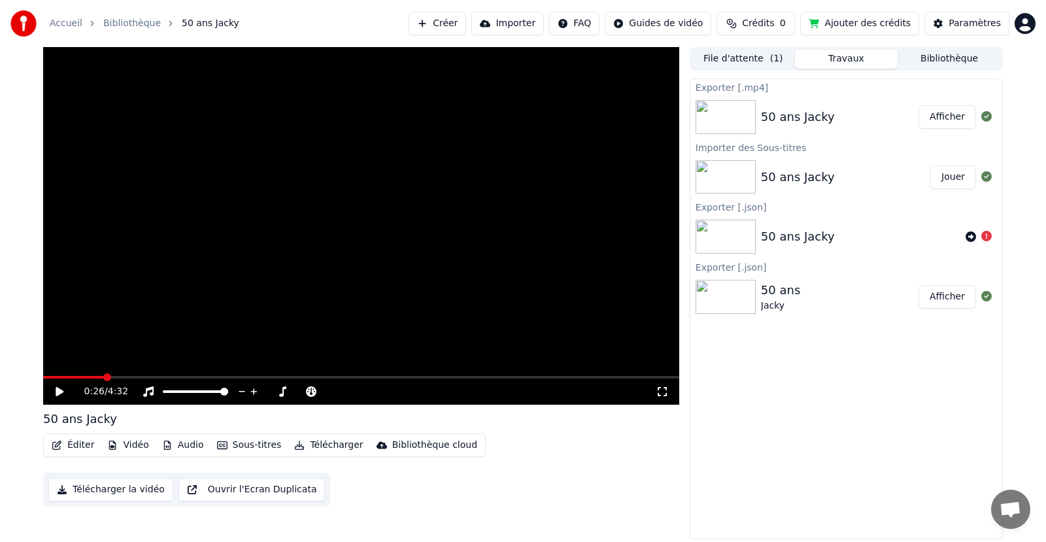
click at [256, 446] on button "Sous-titres" at bounding box center [249, 445] width 75 height 18
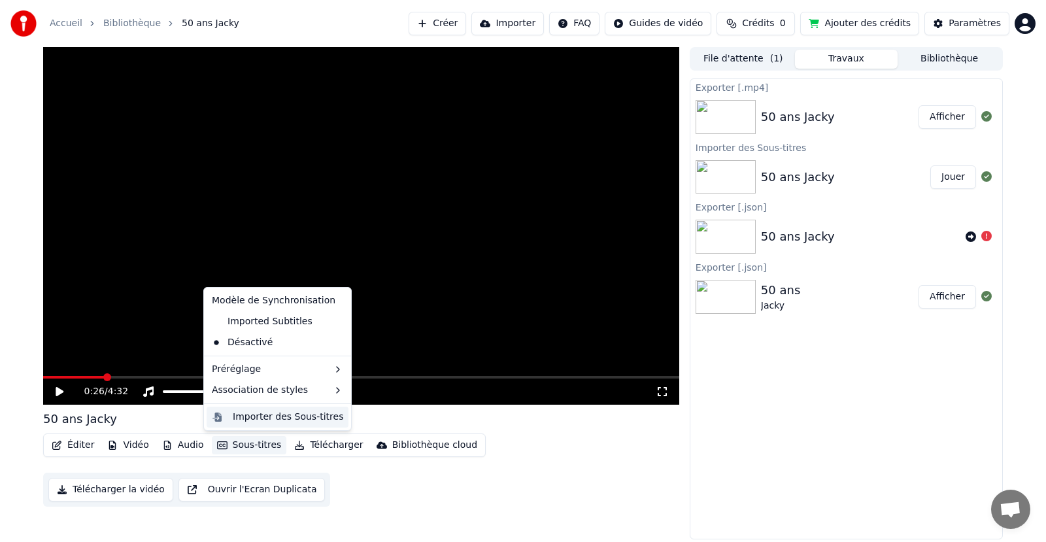
click at [260, 422] on div "Importer des Sous-titres" at bounding box center [288, 417] width 110 height 13
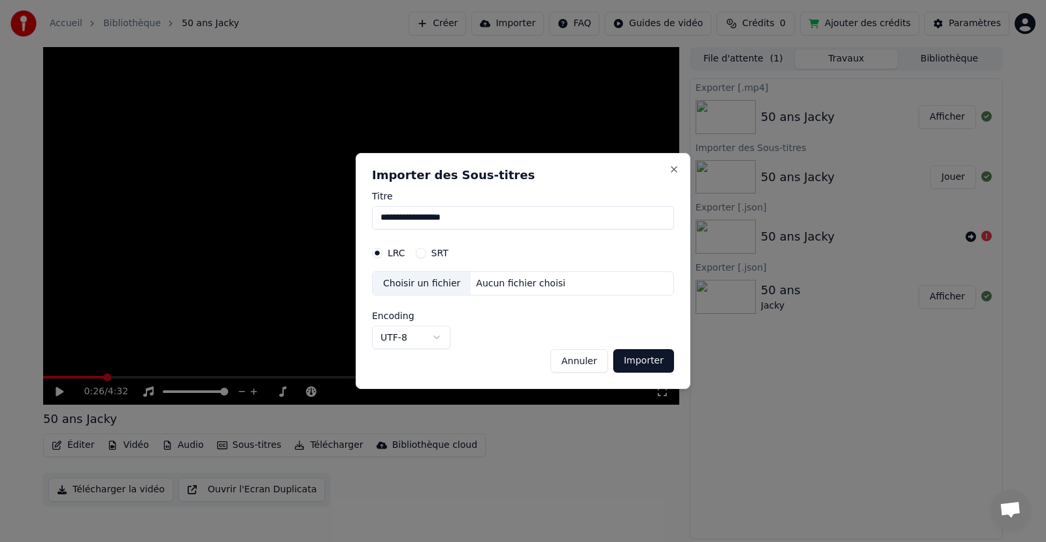
click at [481, 277] on div "Aucun fichier choisi" at bounding box center [521, 283] width 100 height 13
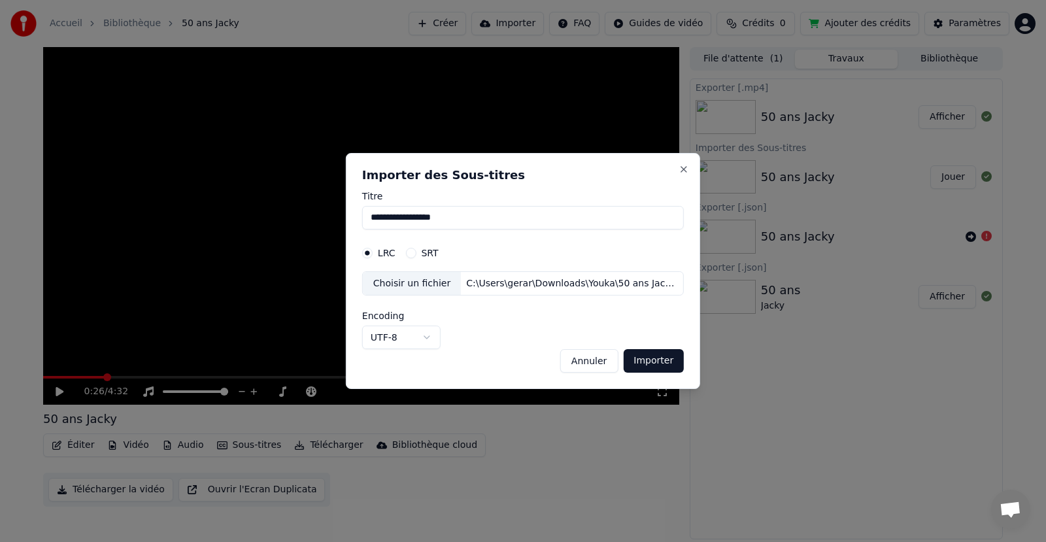
click at [637, 360] on button "Importer" at bounding box center [653, 361] width 61 height 24
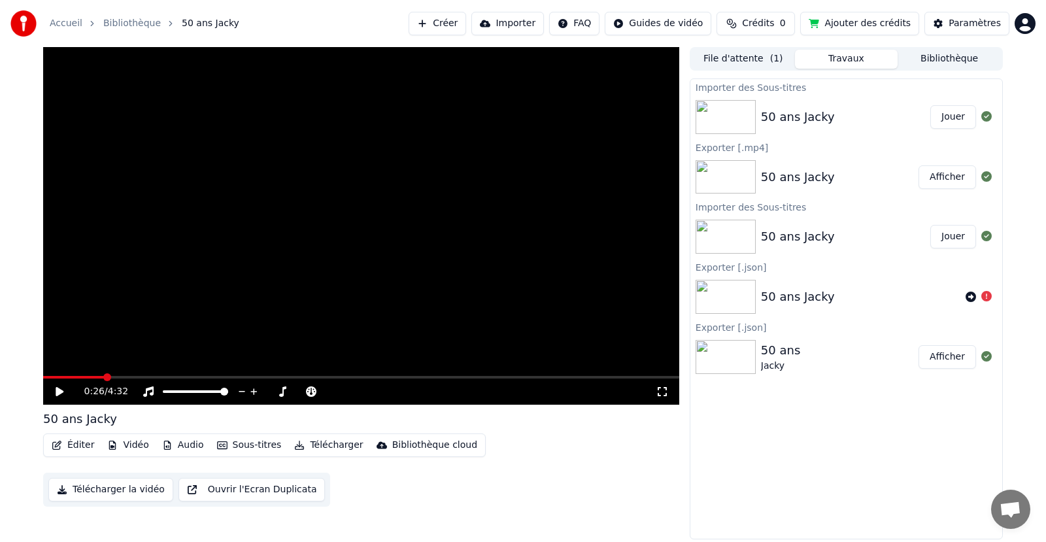
click at [235, 443] on button "Sous-titres" at bounding box center [249, 445] width 75 height 18
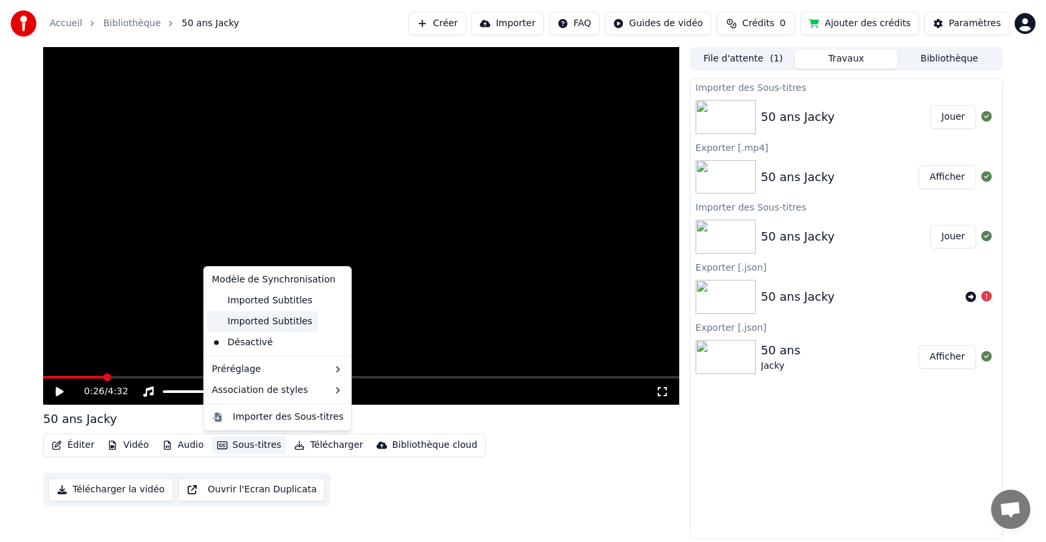
click at [260, 320] on div "Imported Subtitles" at bounding box center [262, 321] width 111 height 21
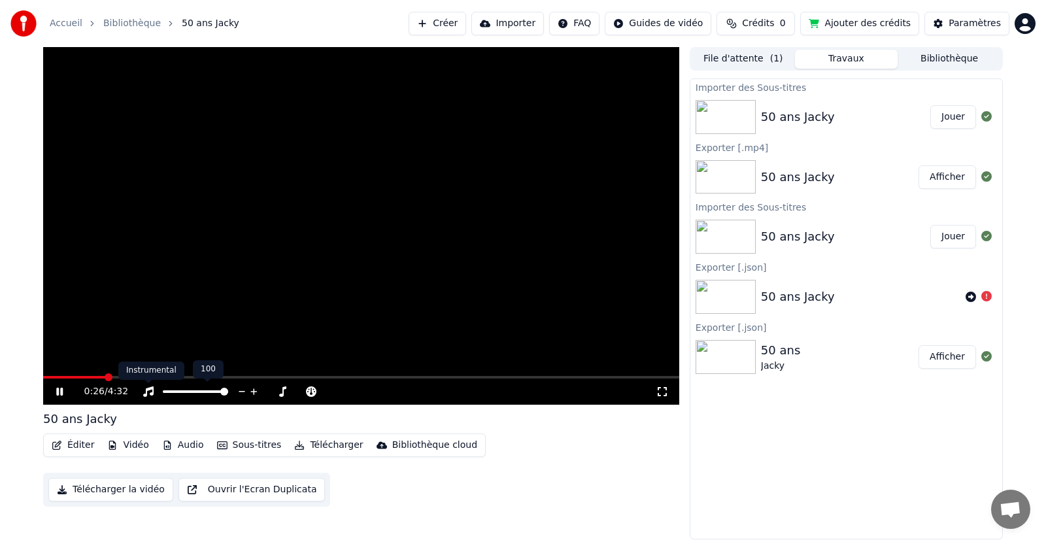
click at [125, 373] on div "Instrumental Instrumental" at bounding box center [151, 370] width 66 height 18
click at [122, 370] on video at bounding box center [361, 226] width 636 height 358
click at [139, 377] on span at bounding box center [361, 377] width 636 height 3
click at [59, 388] on icon at bounding box center [60, 391] width 8 height 9
click at [1017, 12] on div "Accueil Bibliothèque 50 ans Jacky Créer Importer FAQ Guides de vidéo Crédits 0 …" at bounding box center [523, 23] width 1046 height 47
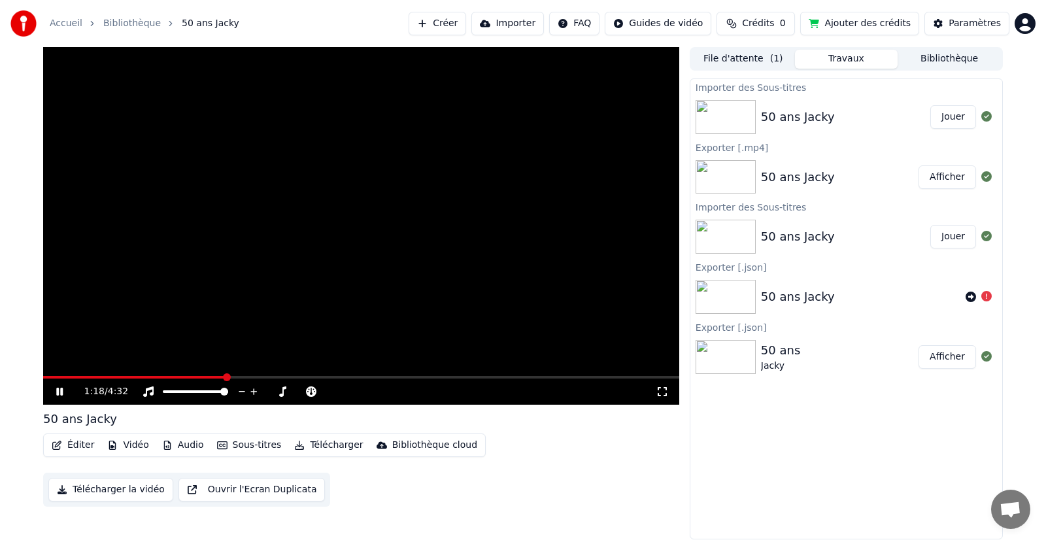
click at [63, 390] on icon at bounding box center [59, 392] width 7 height 8
click at [1024, 23] on html "Accueil Bibliothèque 50 ans Jacky Créer Importer FAQ Guides de vidéo Crédits 0 …" at bounding box center [523, 271] width 1046 height 542
click at [1027, 21] on html "Accueil Bibliothèque 50 ans Jacky Créer Importer FAQ Guides de vidéo Crédits 0 …" at bounding box center [523, 271] width 1046 height 542
click at [1033, 23] on html "Accueil Bibliothèque 50 ans Jacky Créer Importer FAQ Guides de vidéo Crédits 0 …" at bounding box center [523, 271] width 1046 height 542
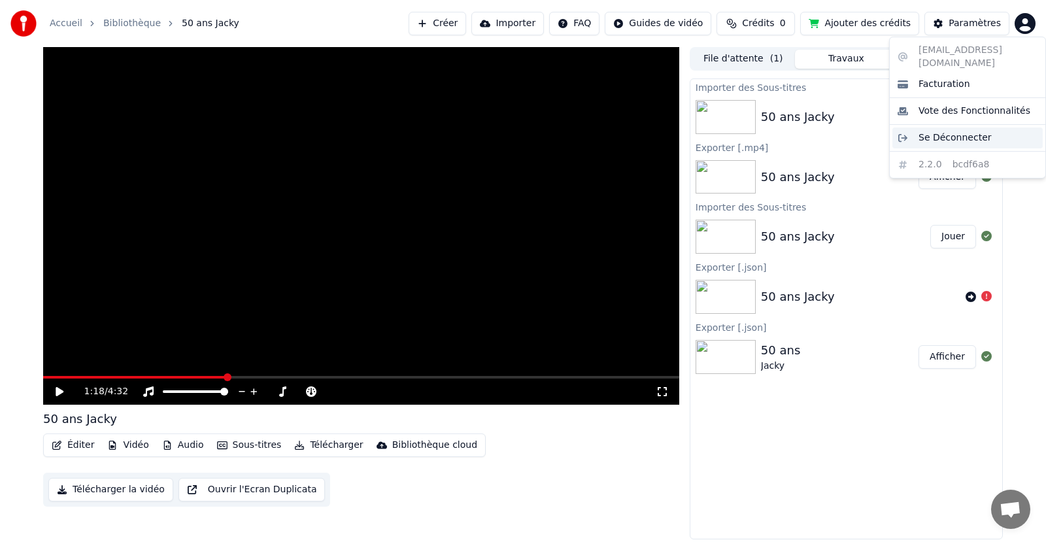
click at [954, 131] on span "Se Déconnecter" at bounding box center [954, 137] width 73 height 13
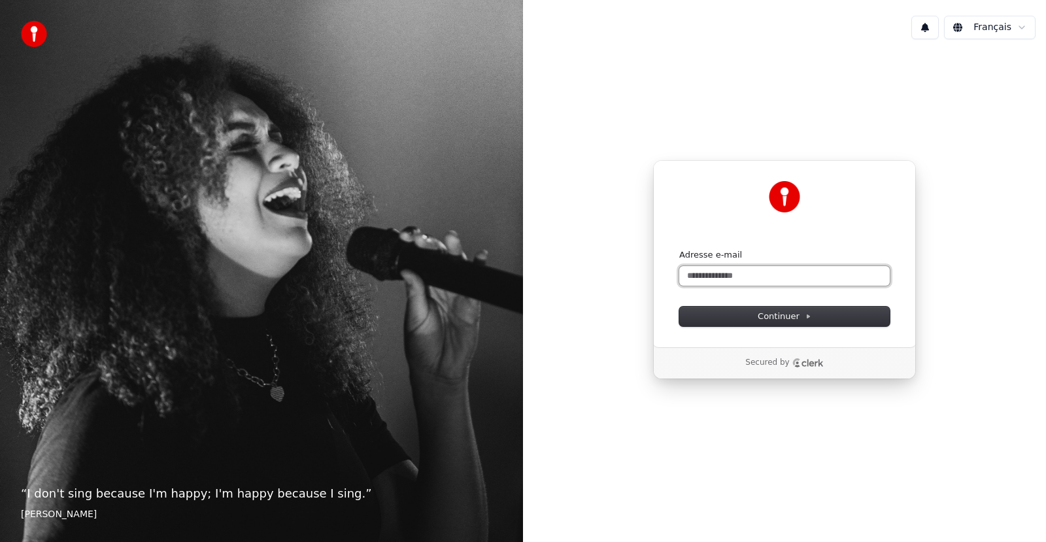
click at [760, 272] on input "Adresse e-mail" at bounding box center [784, 276] width 210 height 20
click at [679, 249] on button "submit" at bounding box center [679, 249] width 0 height 0
type input "**********"
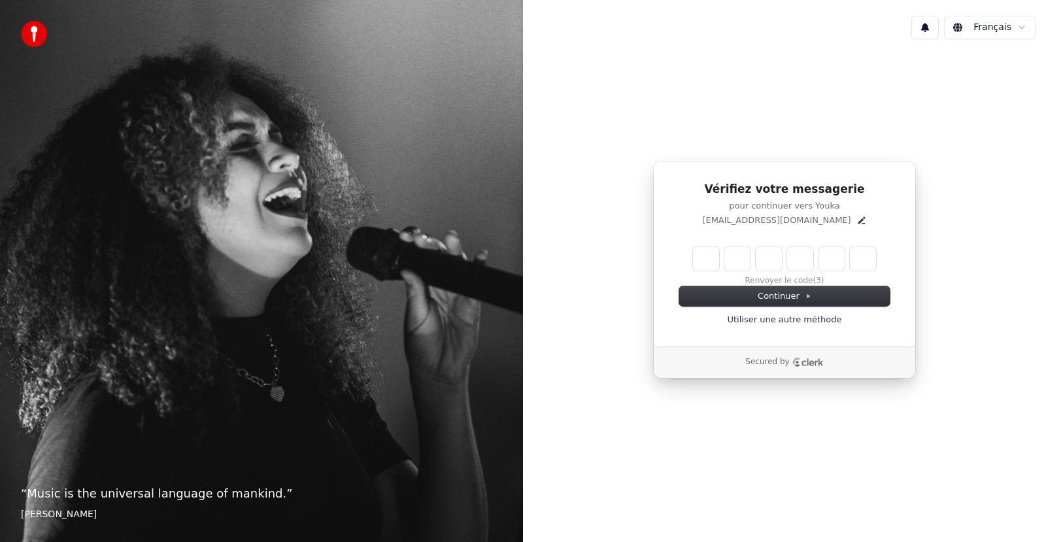
click at [717, 254] on input "Enter verification code" at bounding box center [784, 259] width 183 height 24
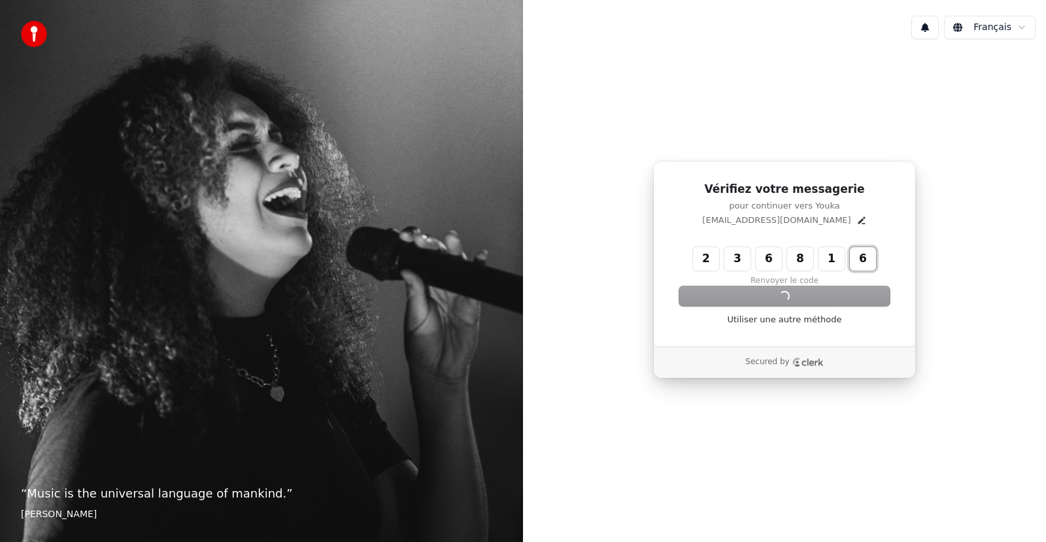
type input "******"
